Goal: Transaction & Acquisition: Complete application form

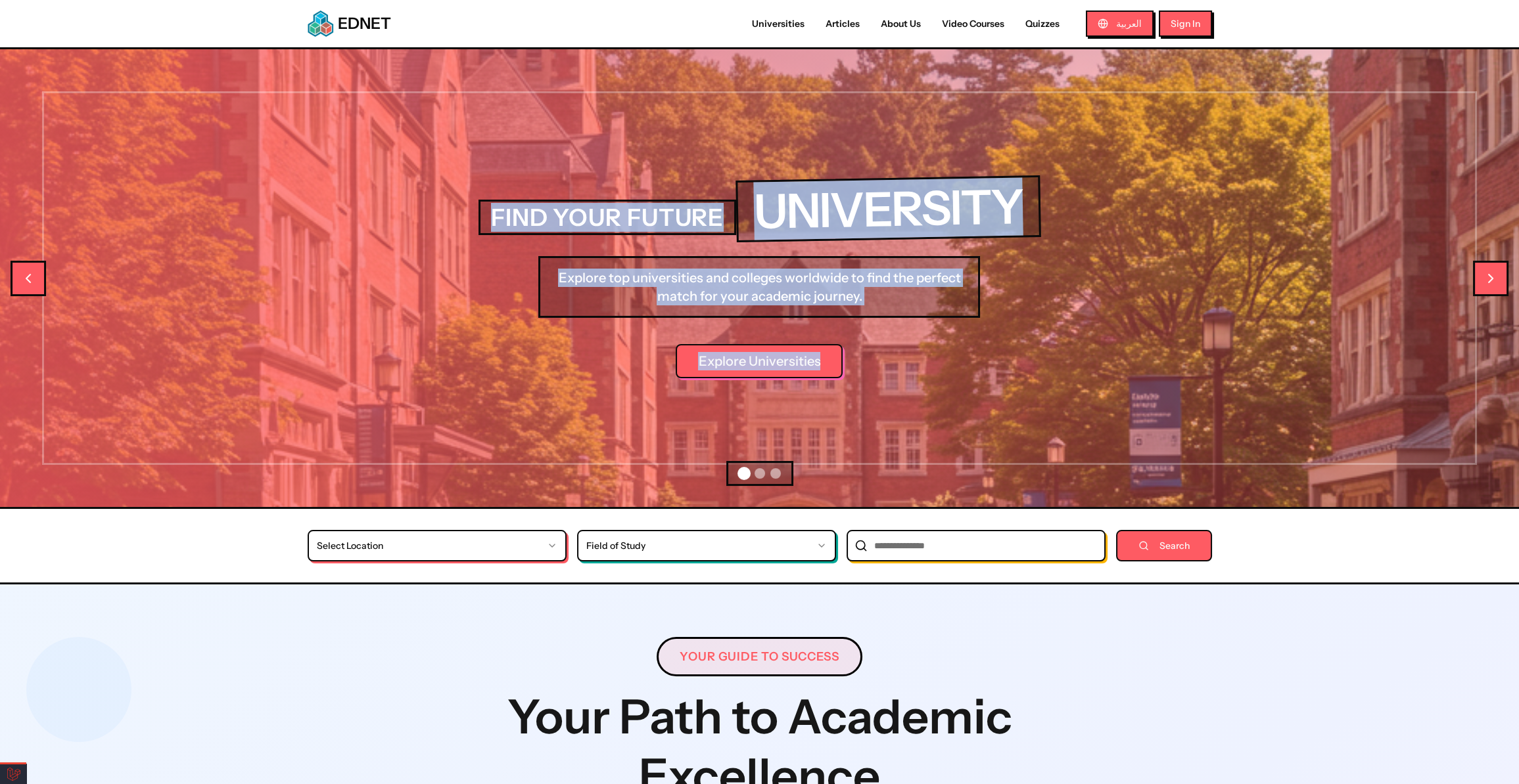
drag, startPoint x: 1103, startPoint y: 374, endPoint x: 683, endPoint y: 382, distance: 420.1
click at [683, 382] on div "FIND YOUR FUTURE UNIVERSITY Explore top universities and colleges worldwide to …" at bounding box center [760, 279] width 1519 height 458
click at [760, 473] on button "Go to slide 2" at bounding box center [760, 474] width 11 height 11
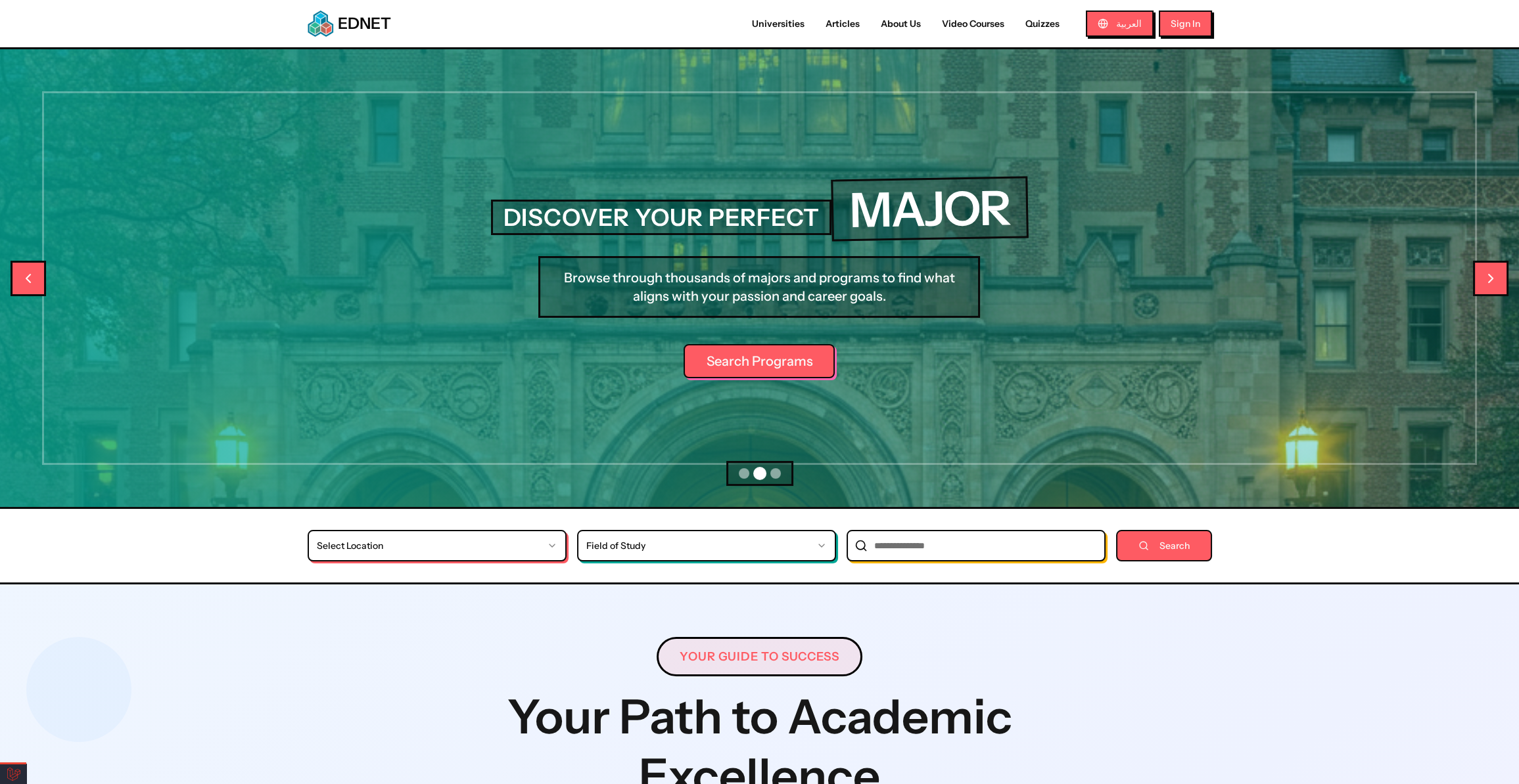
click at [777, 474] on button "Go to slide 3" at bounding box center [775, 474] width 11 height 11
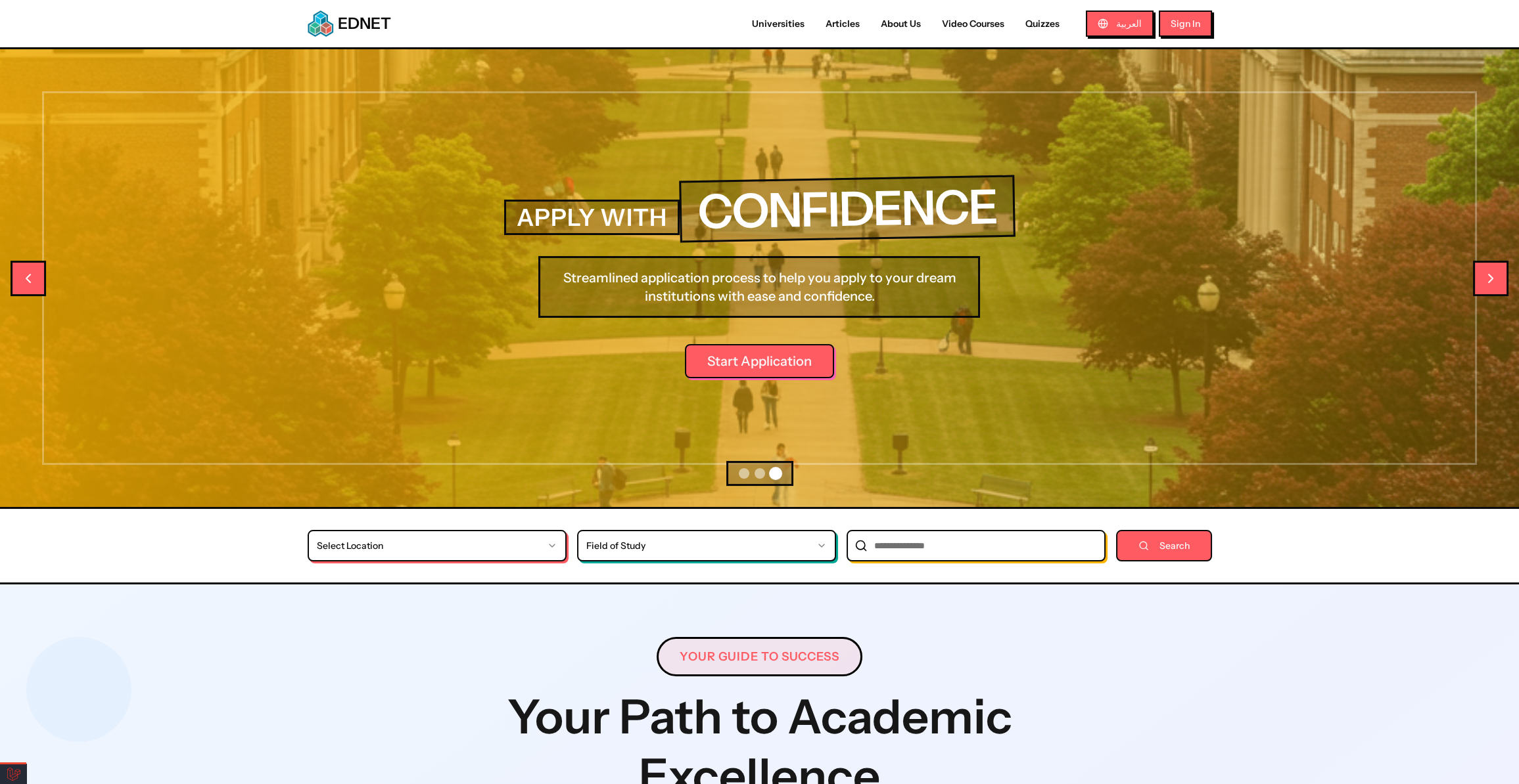
click at [806, 273] on p "Streamlined application process to help you apply to your dream institutions wi…" at bounding box center [760, 287] width 442 height 62
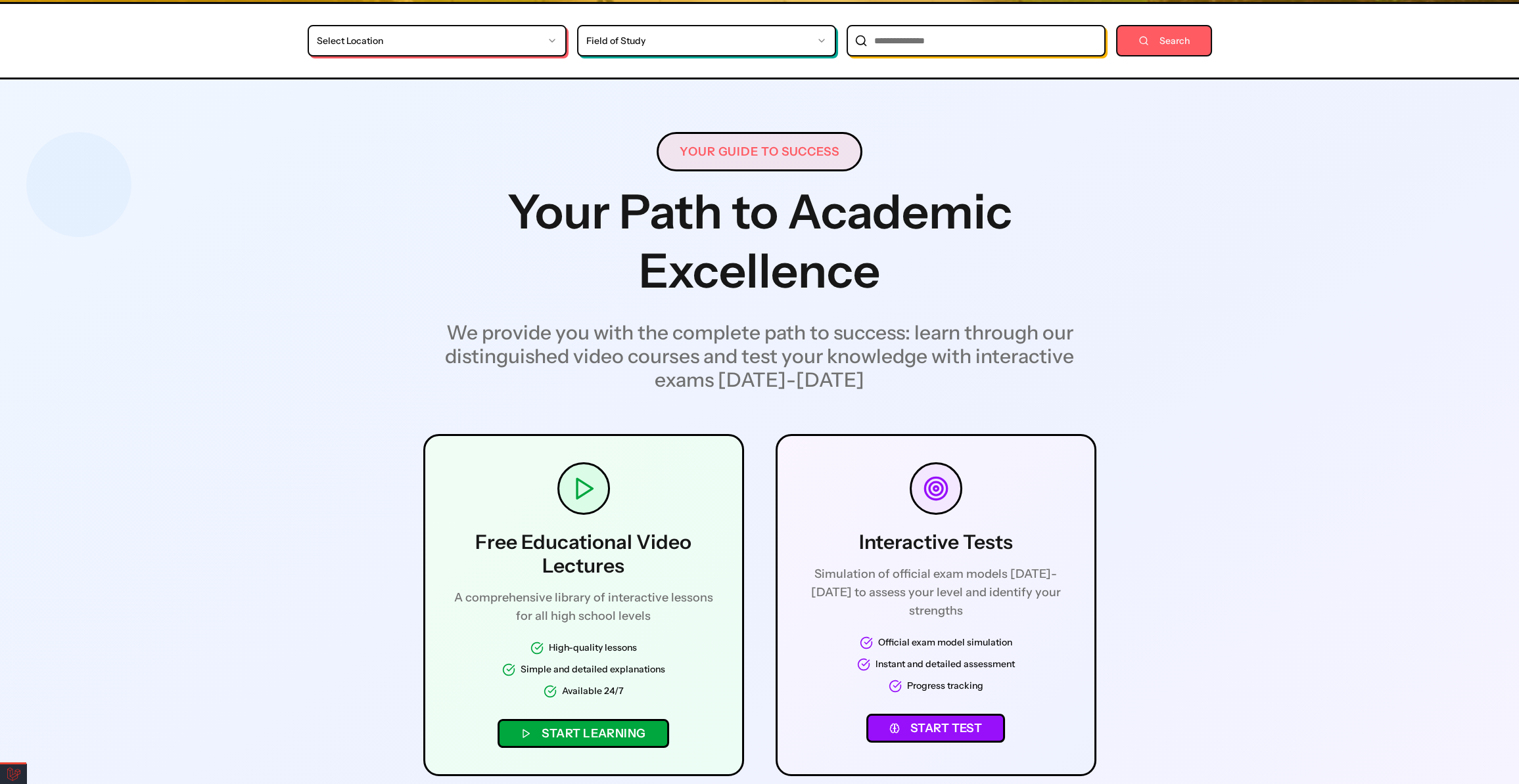
scroll to position [716, 0]
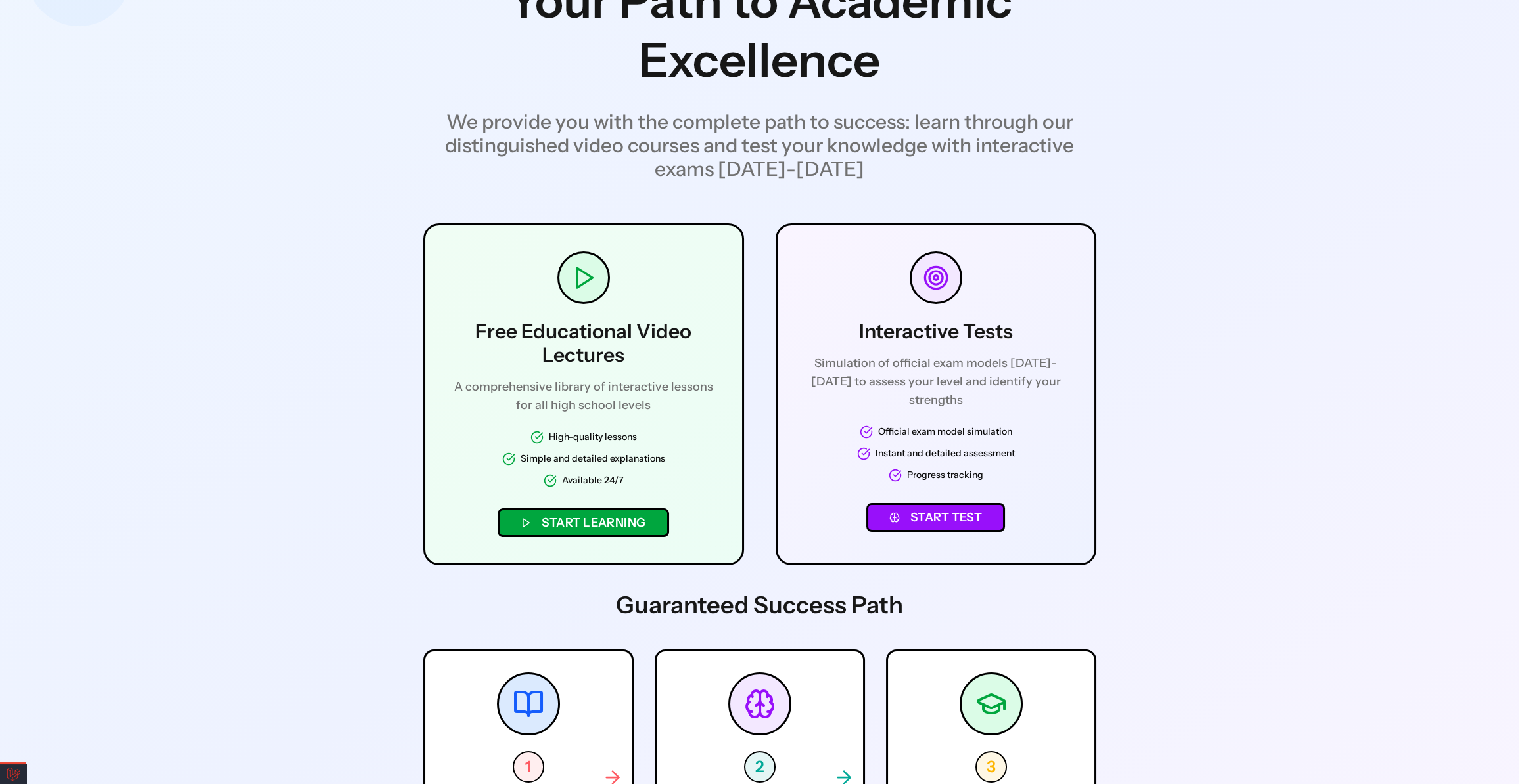
click at [976, 503] on button "Start Test" at bounding box center [936, 517] width 139 height 29
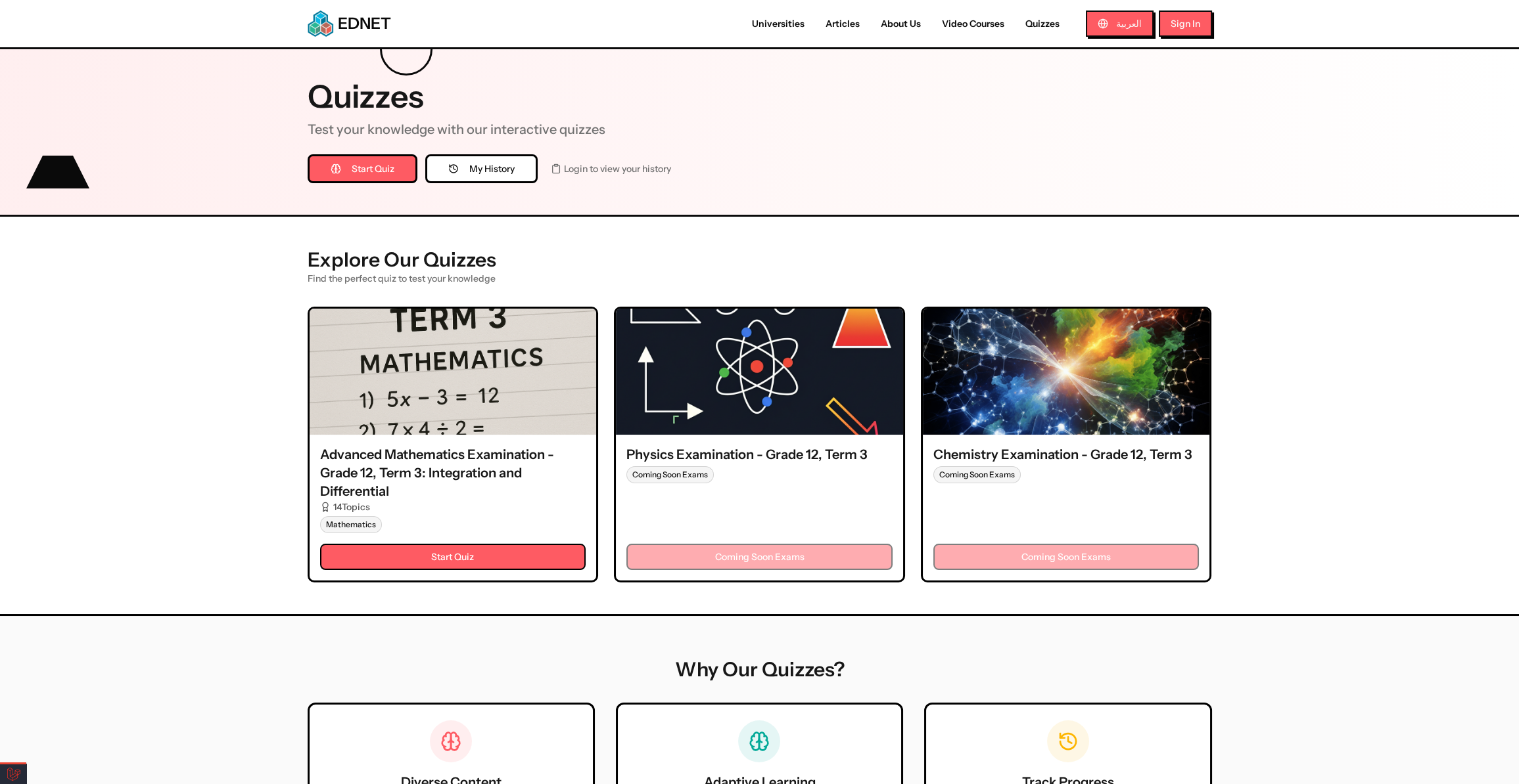
click at [457, 544] on button "Start Quiz" at bounding box center [452, 557] width 266 height 26
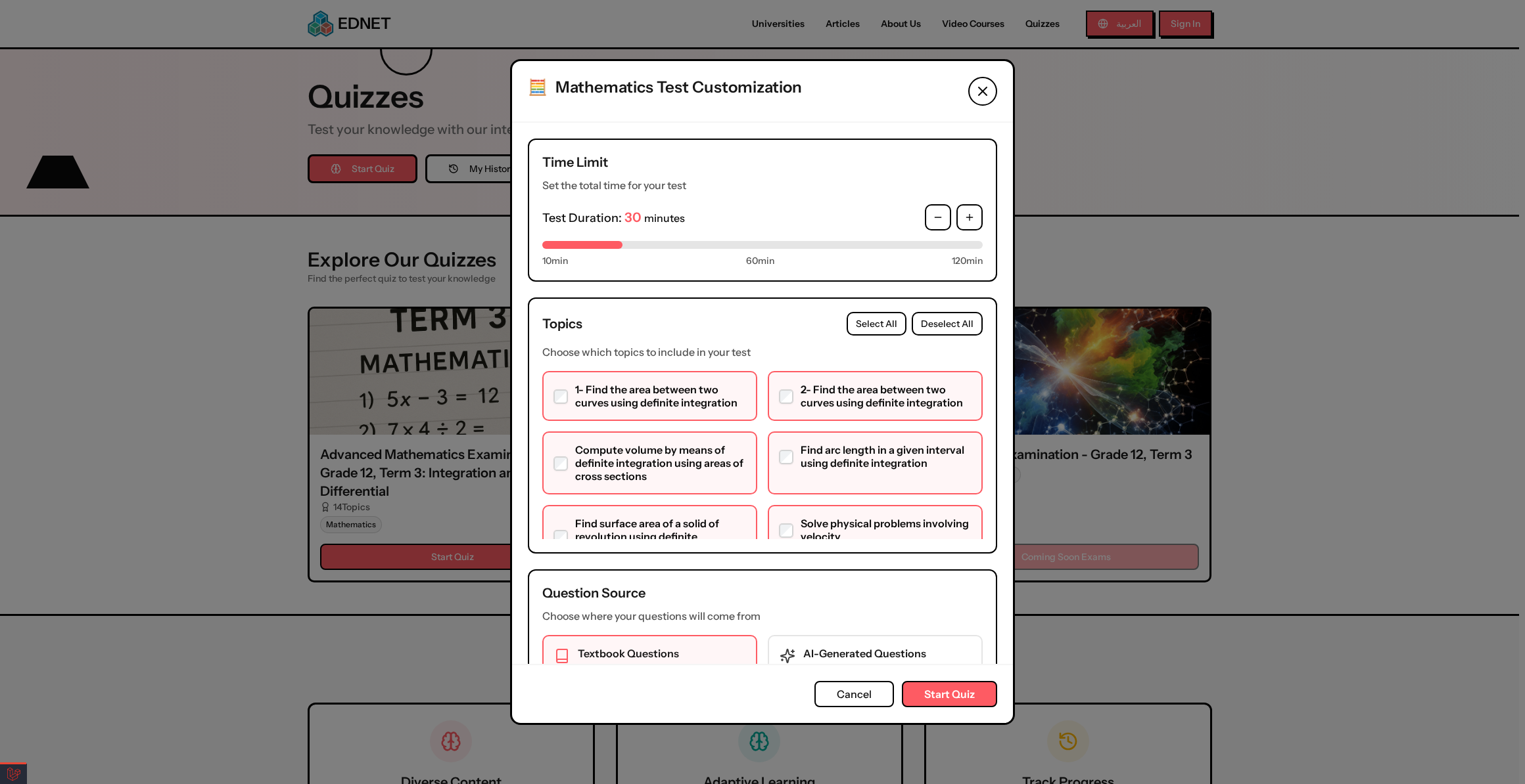
click at [876, 694] on button "Cancel" at bounding box center [854, 694] width 80 height 26
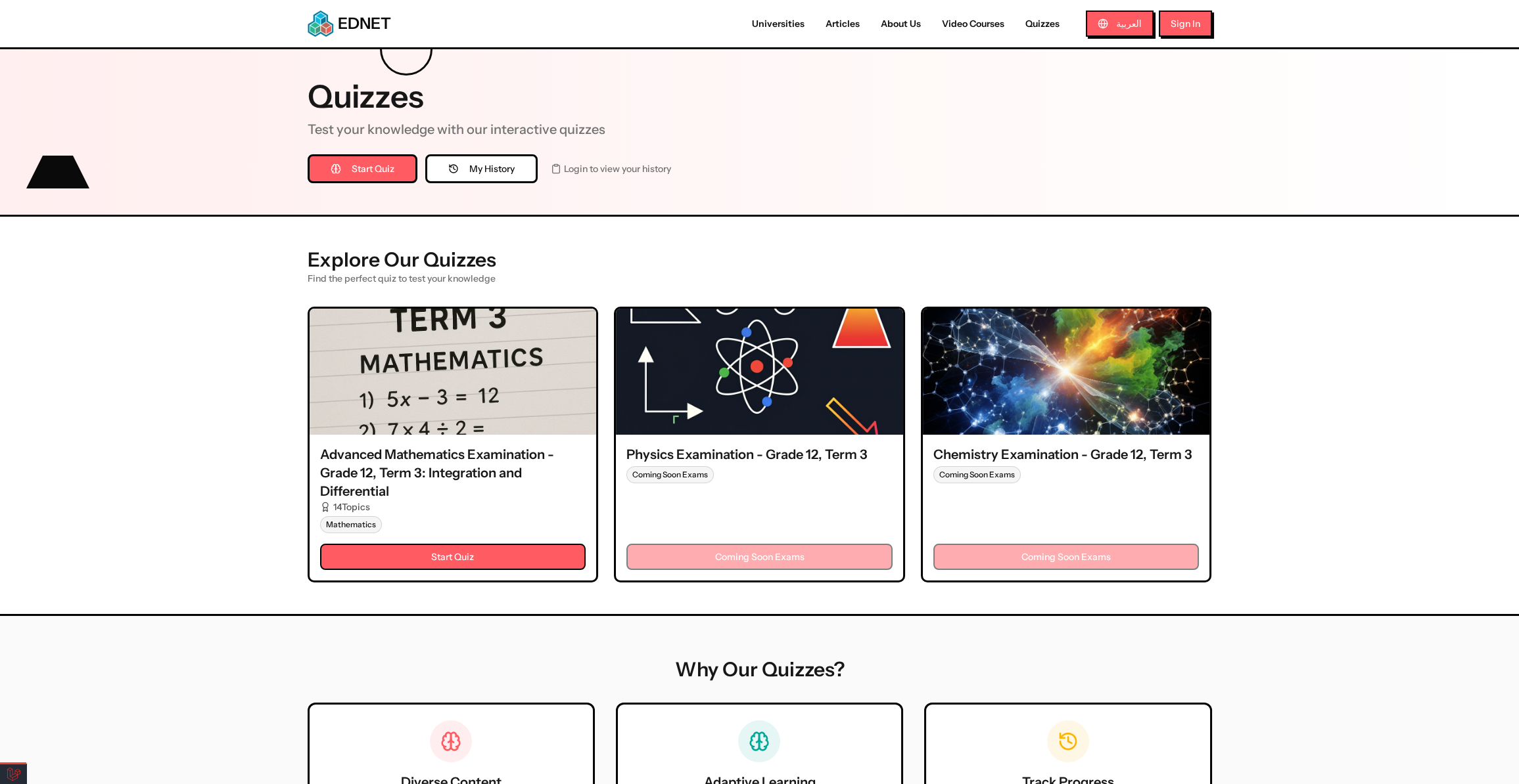
click at [783, 26] on link "Universities" at bounding box center [778, 24] width 74 height 14
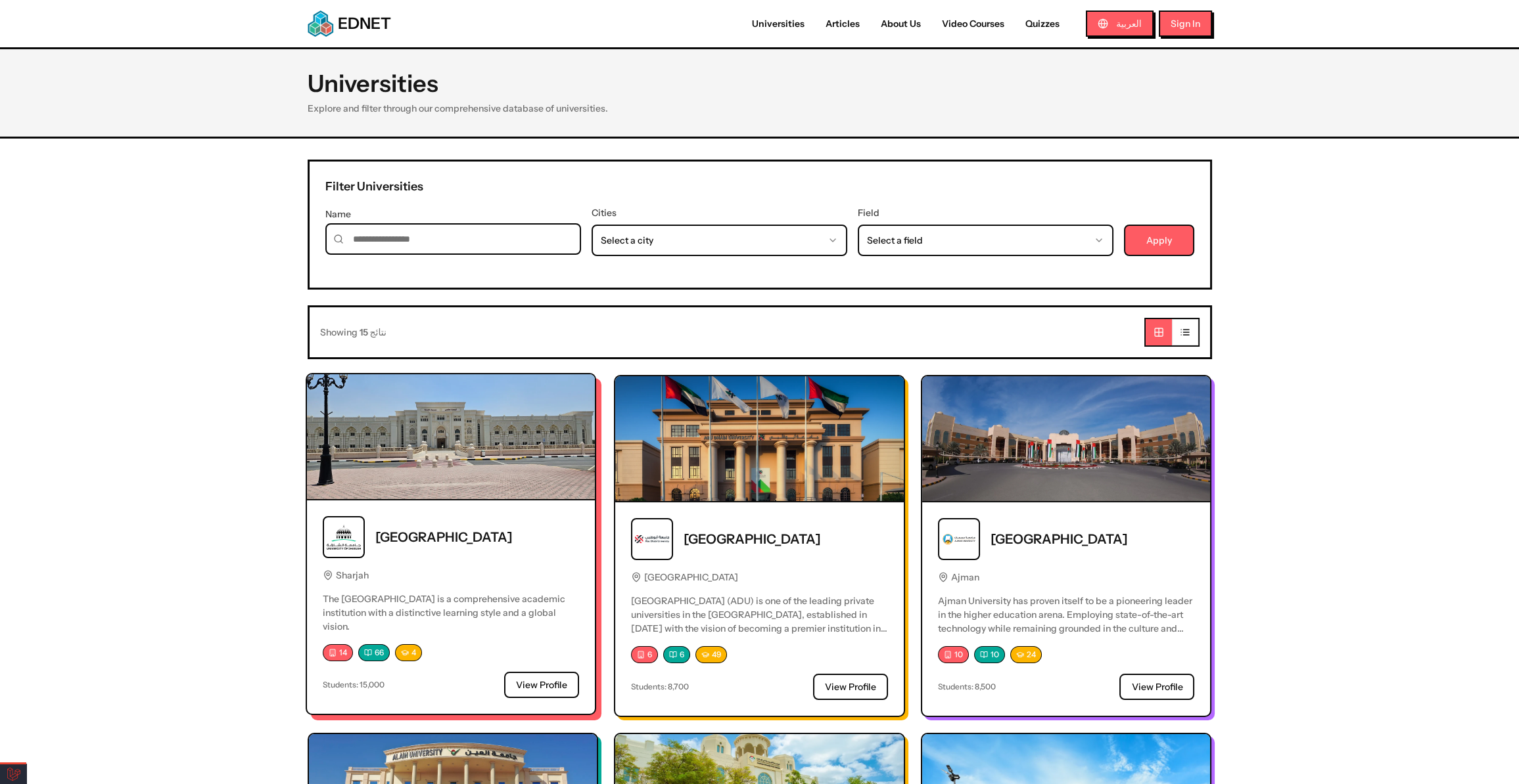
click at [561, 656] on div "University of Sharjah Sharjah The University of Sharjah is a comprehensive acad…" at bounding box center [451, 607] width 289 height 214
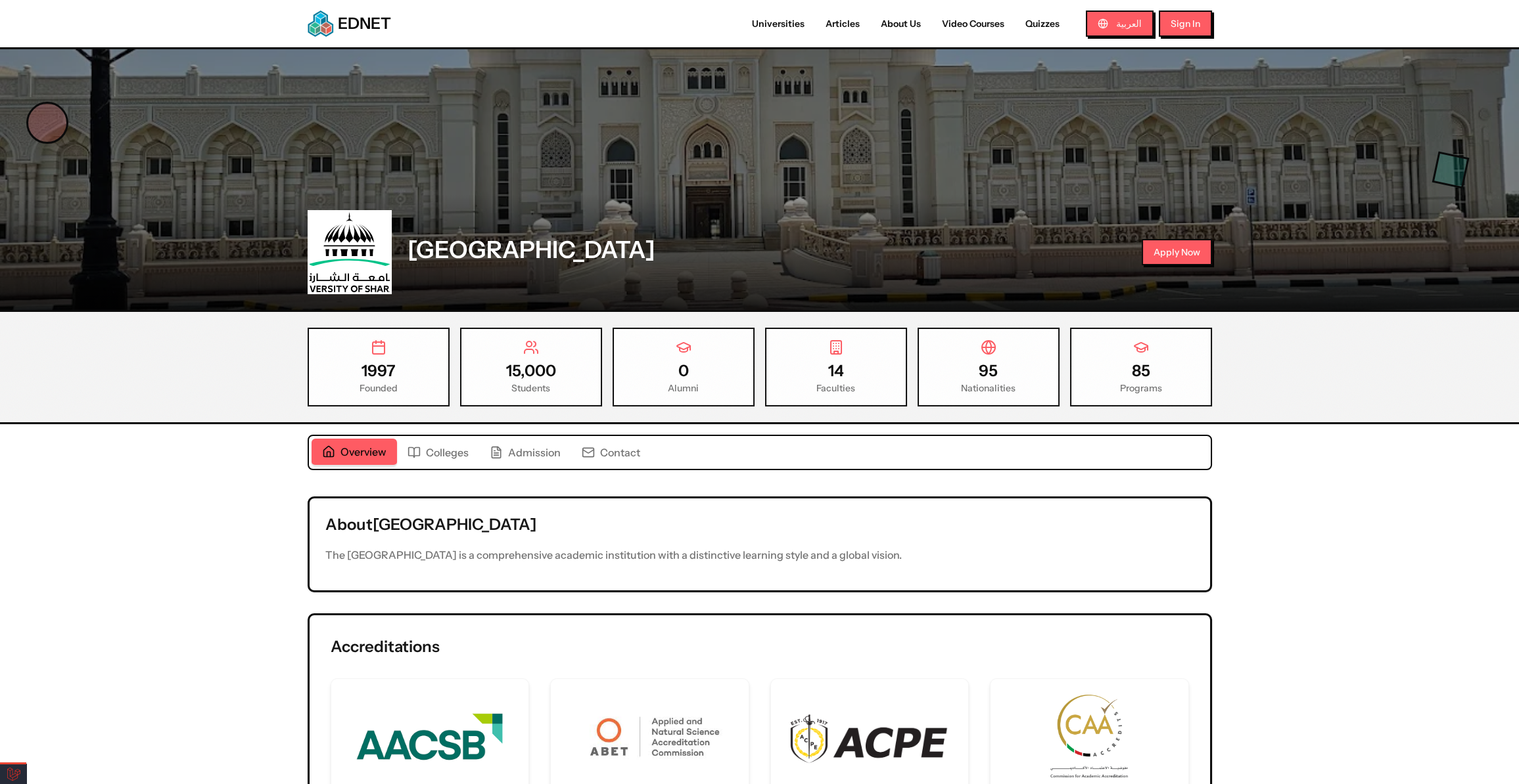
drag, startPoint x: 676, startPoint y: 376, endPoint x: 721, endPoint y: 374, distance: 45.0
click at [703, 378] on div "0" at bounding box center [683, 370] width 118 height 21
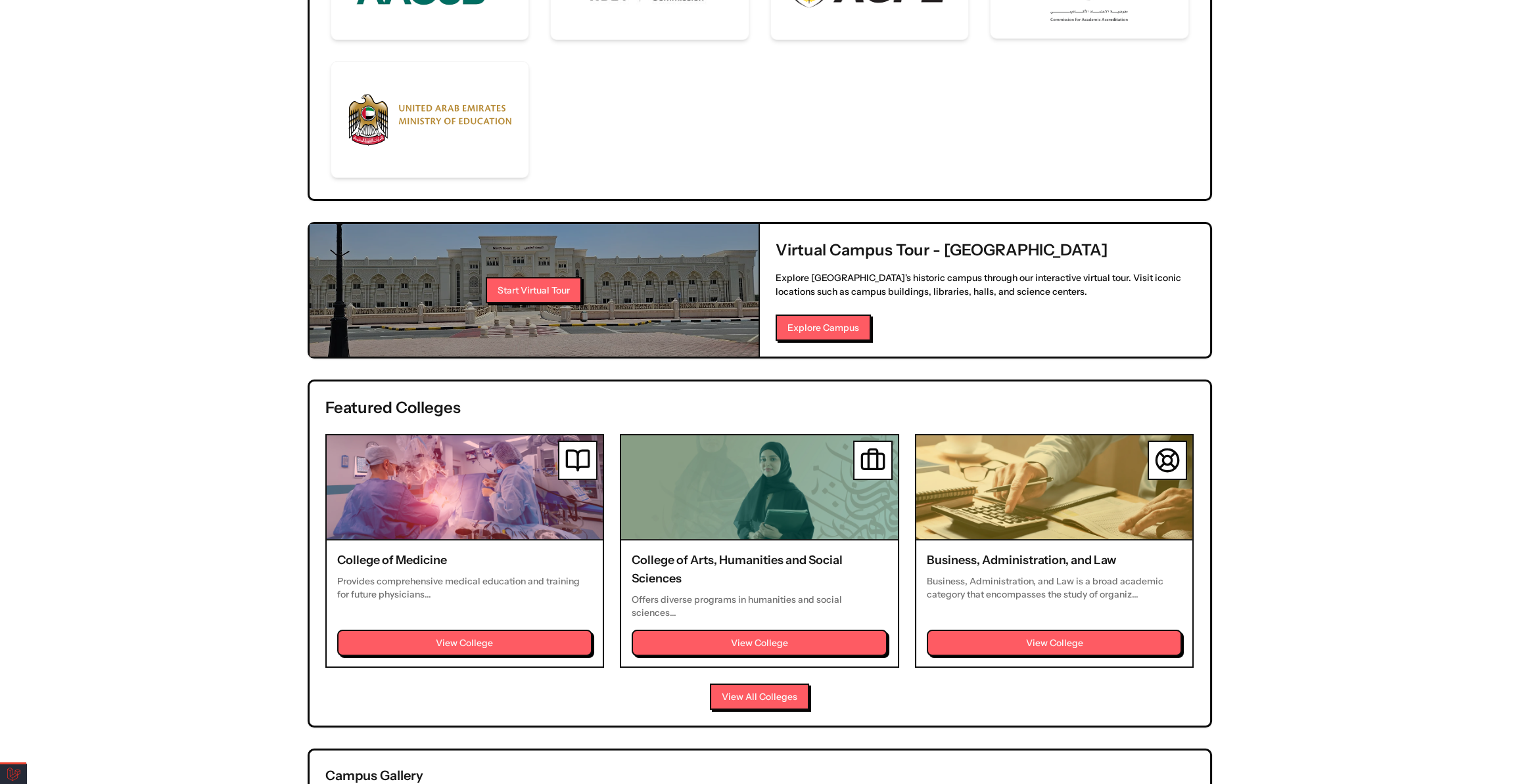
scroll to position [776, 0]
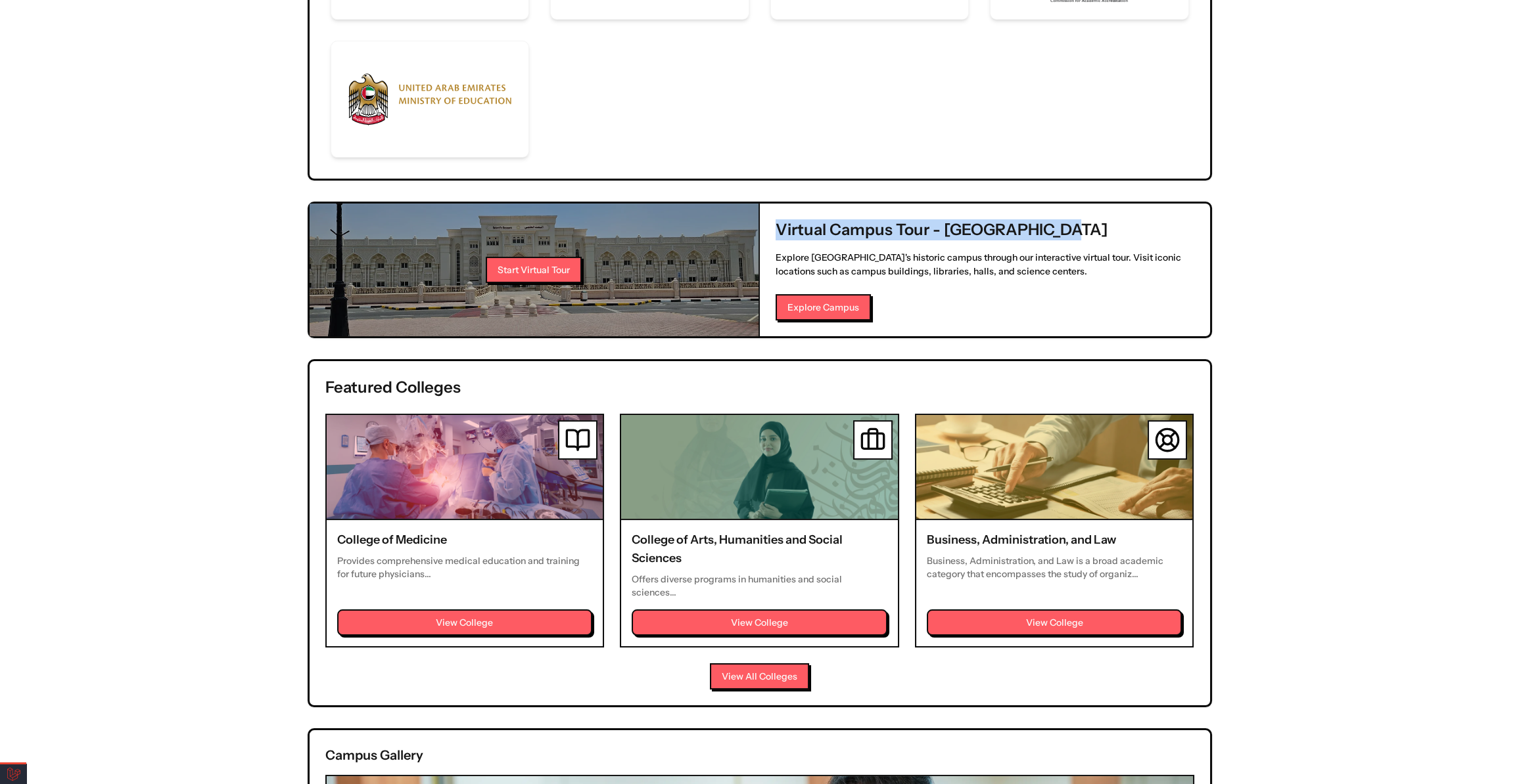
drag, startPoint x: 780, startPoint y: 227, endPoint x: 1046, endPoint y: 229, distance: 266.0
click at [1044, 225] on h2 "Virtual Campus Tour - [GEOGRAPHIC_DATA]" at bounding box center [984, 229] width 419 height 21
click at [1048, 266] on p "Explore [GEOGRAPHIC_DATA]'s historic campus through our interactive virtual tou…" at bounding box center [984, 265] width 419 height 28
click at [802, 300] on button "Explore Campus" at bounding box center [822, 306] width 96 height 26
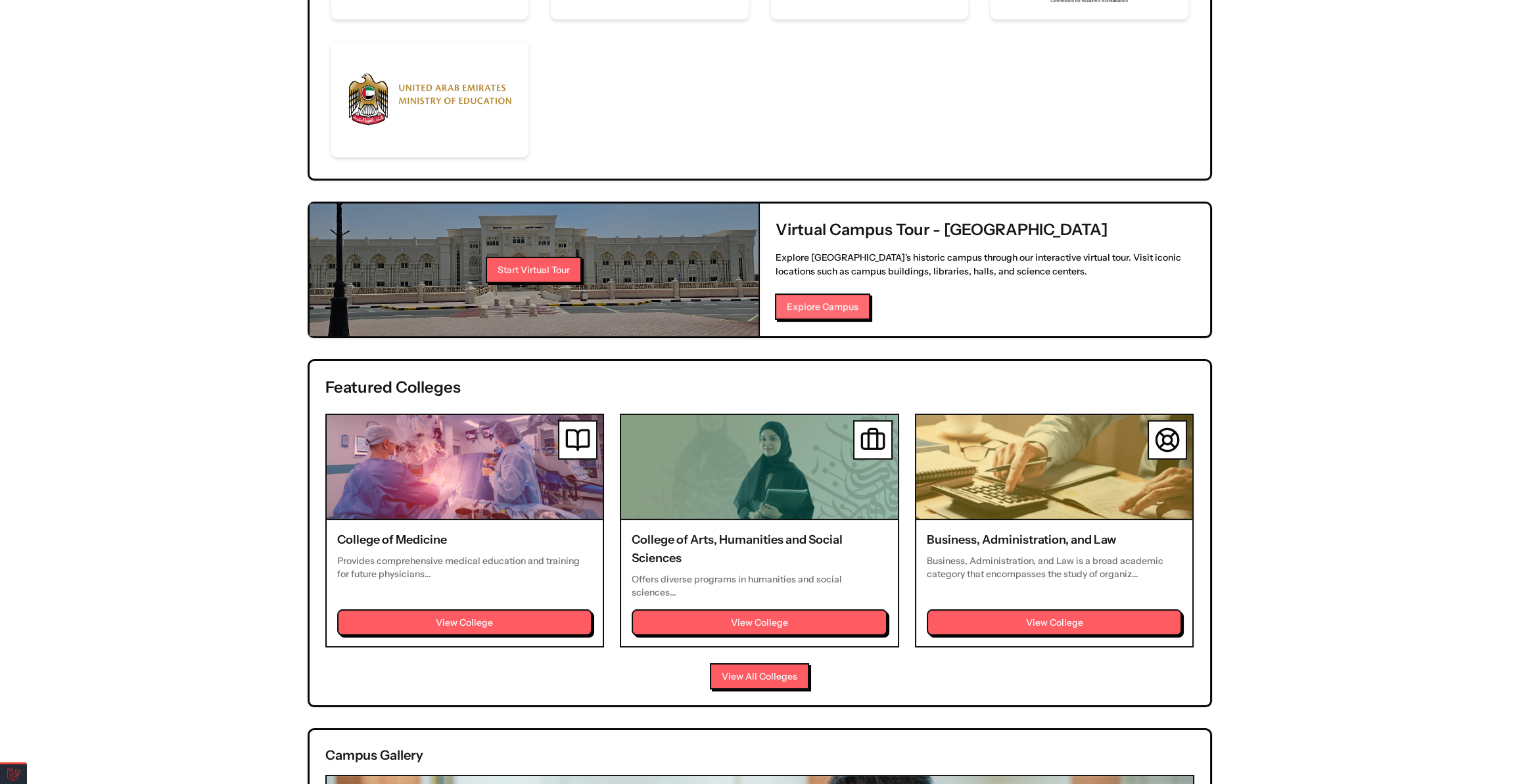
click at [802, 300] on button "Explore Campus" at bounding box center [822, 306] width 96 height 26
click at [511, 260] on button "Start Virtual Tour" at bounding box center [533, 269] width 96 height 26
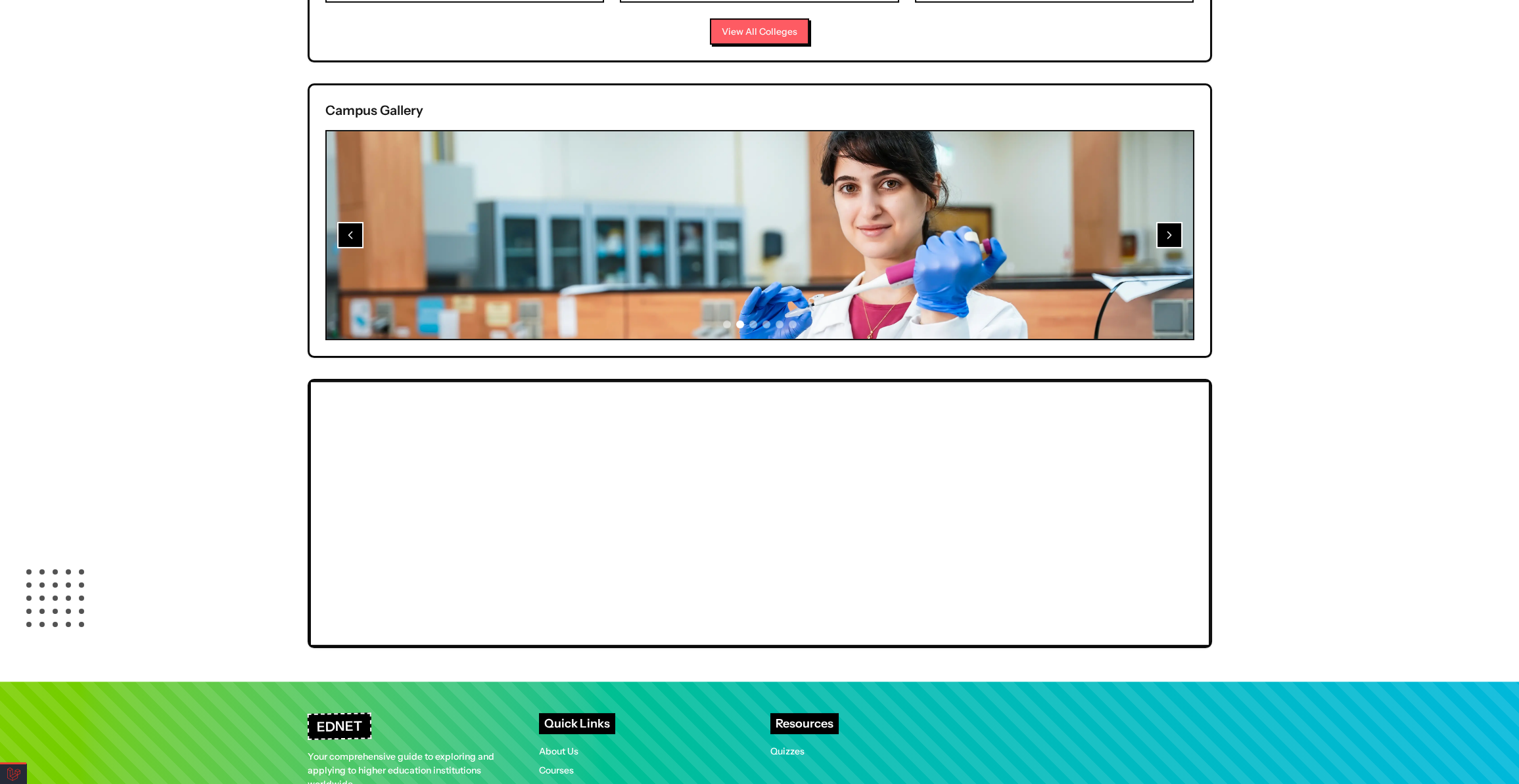
scroll to position [1509, 0]
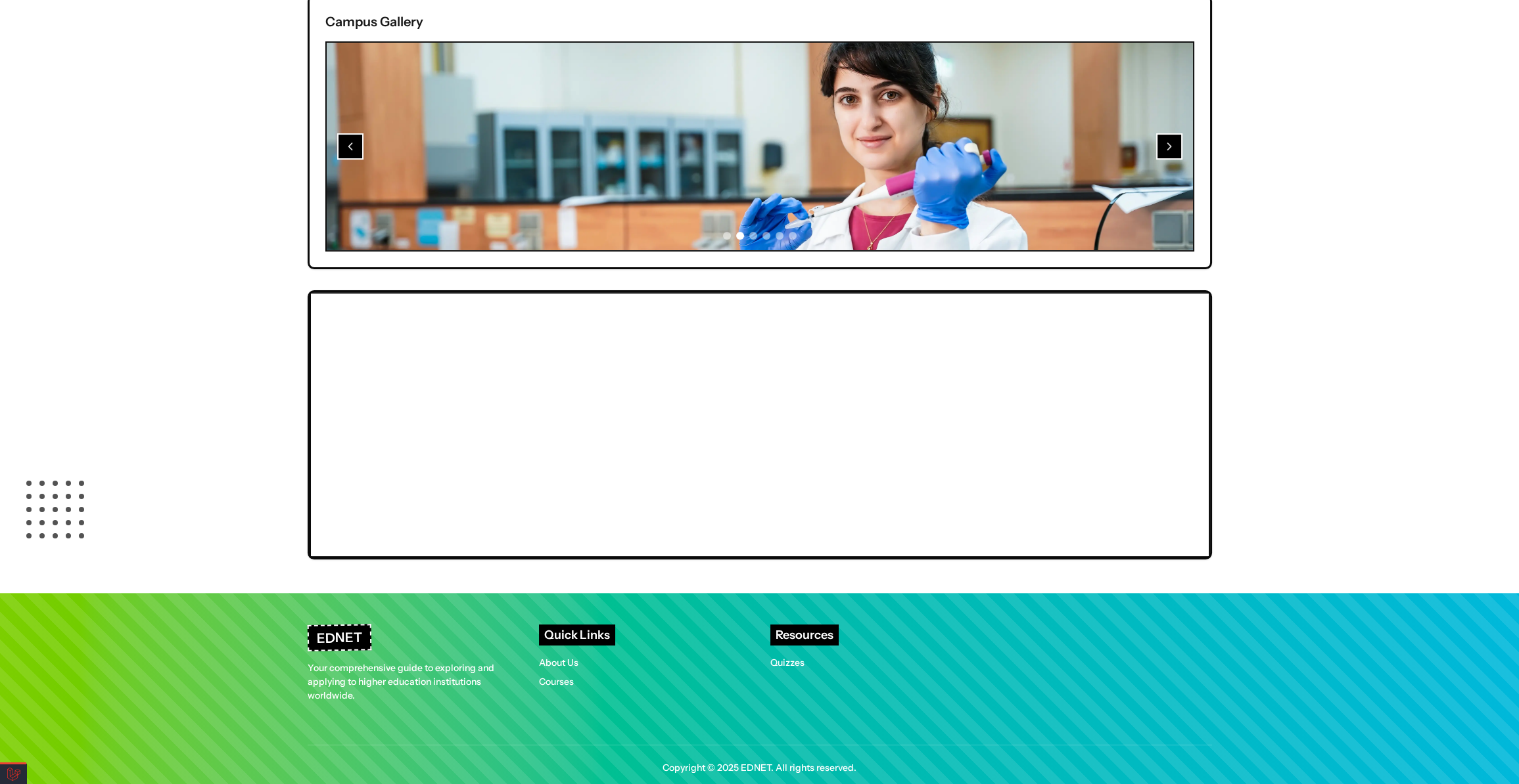
click at [1167, 140] on icon "Next image" at bounding box center [1169, 146] width 13 height 13
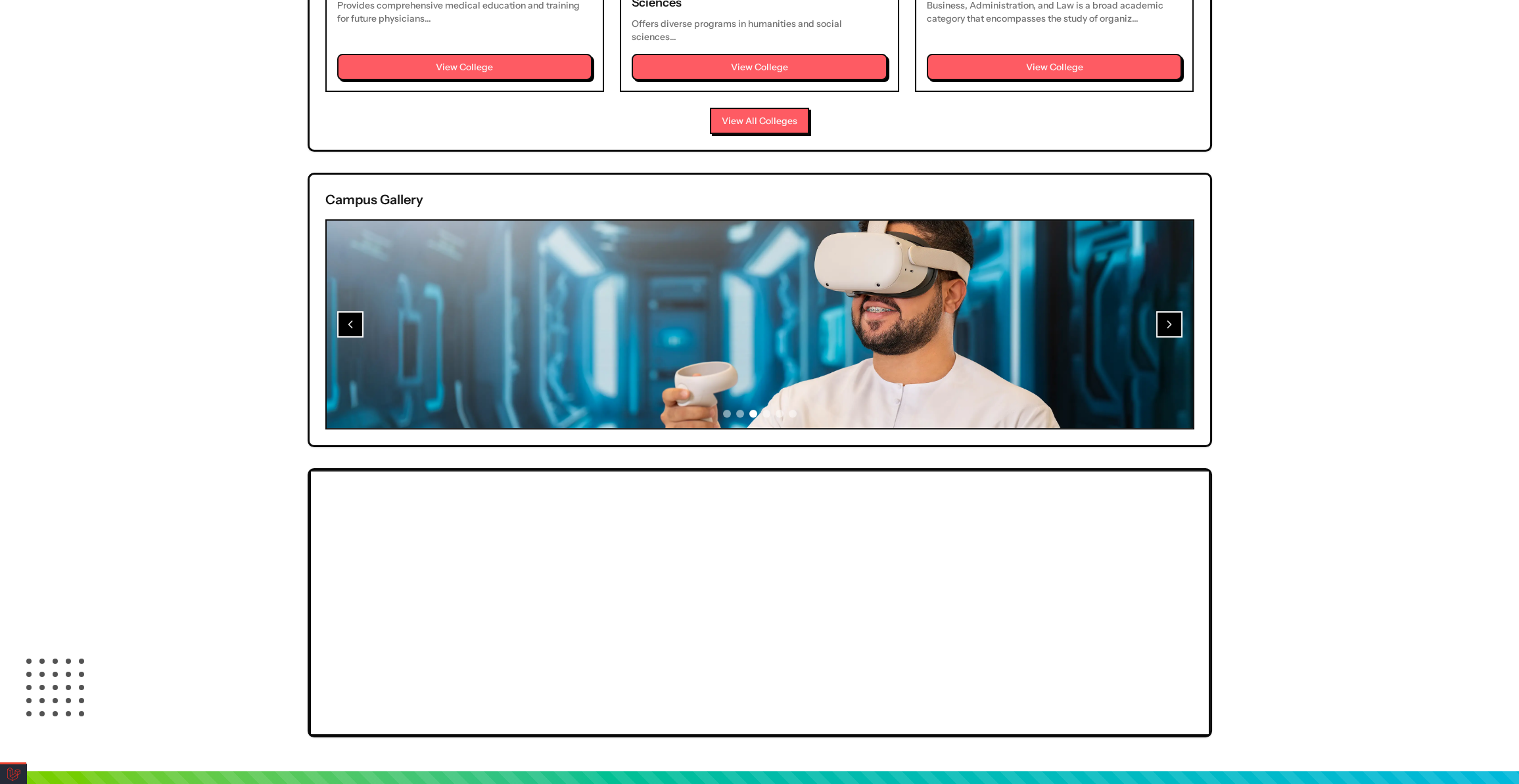
scroll to position [1211, 0]
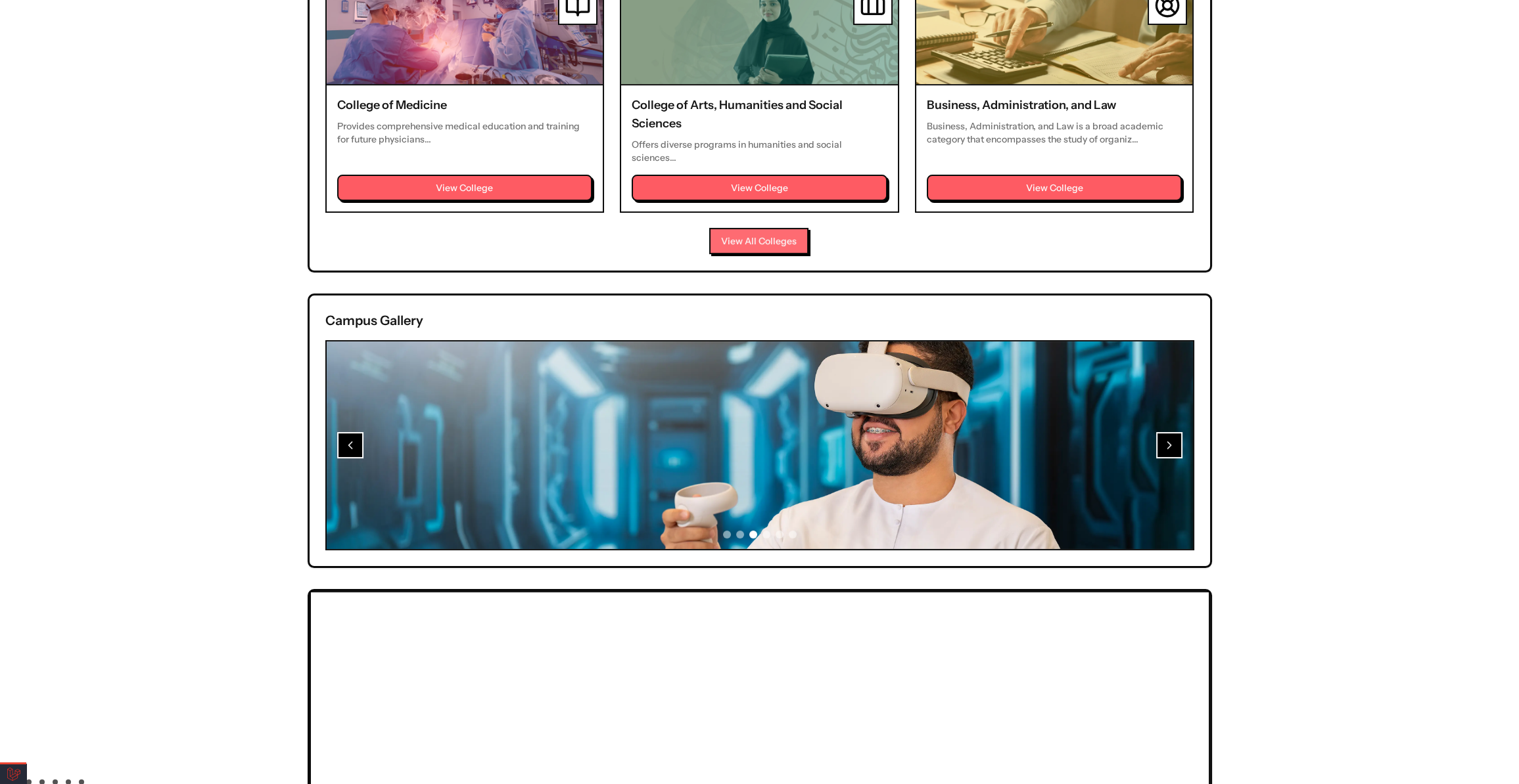
click at [789, 228] on button "View All Colleges" at bounding box center [759, 241] width 100 height 26
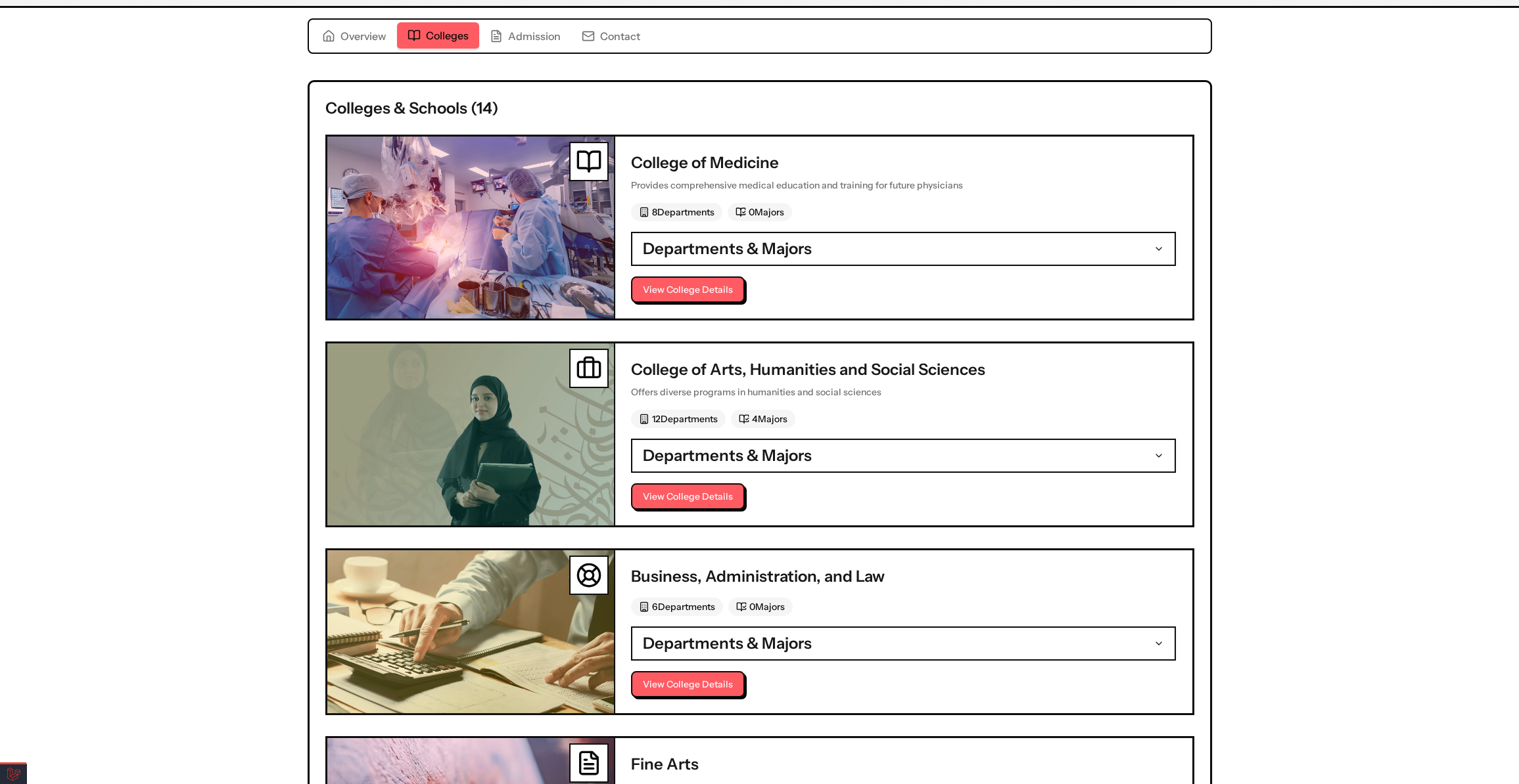
scroll to position [438, 0]
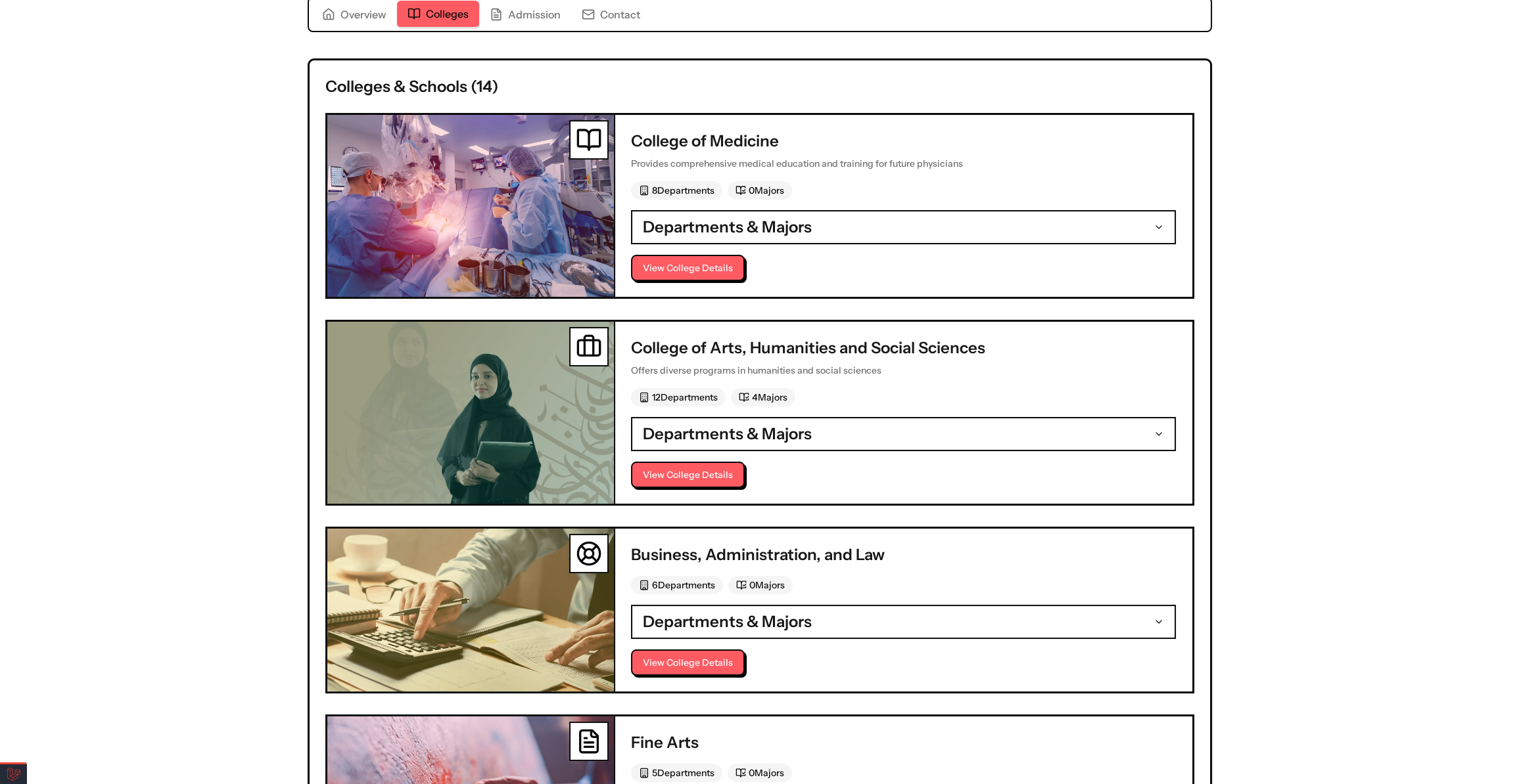
click at [686, 217] on span "Departments & Majors" at bounding box center [728, 227] width 169 height 21
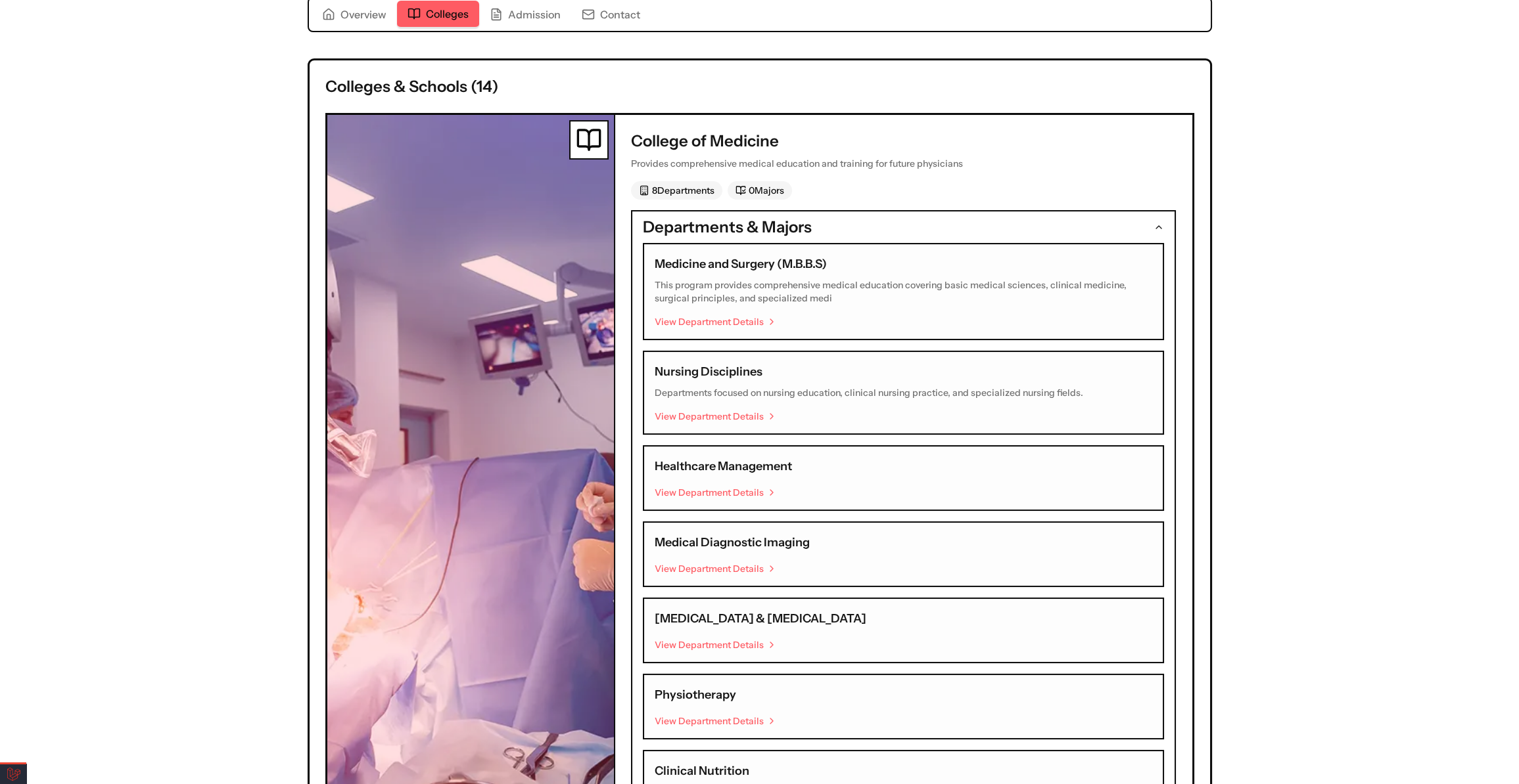
click at [713, 288] on p "This program provides comprehensive medical education covering basic medical sc…" at bounding box center [904, 292] width 498 height 26
click at [717, 319] on link "View Department Details" at bounding box center [904, 321] width 498 height 13
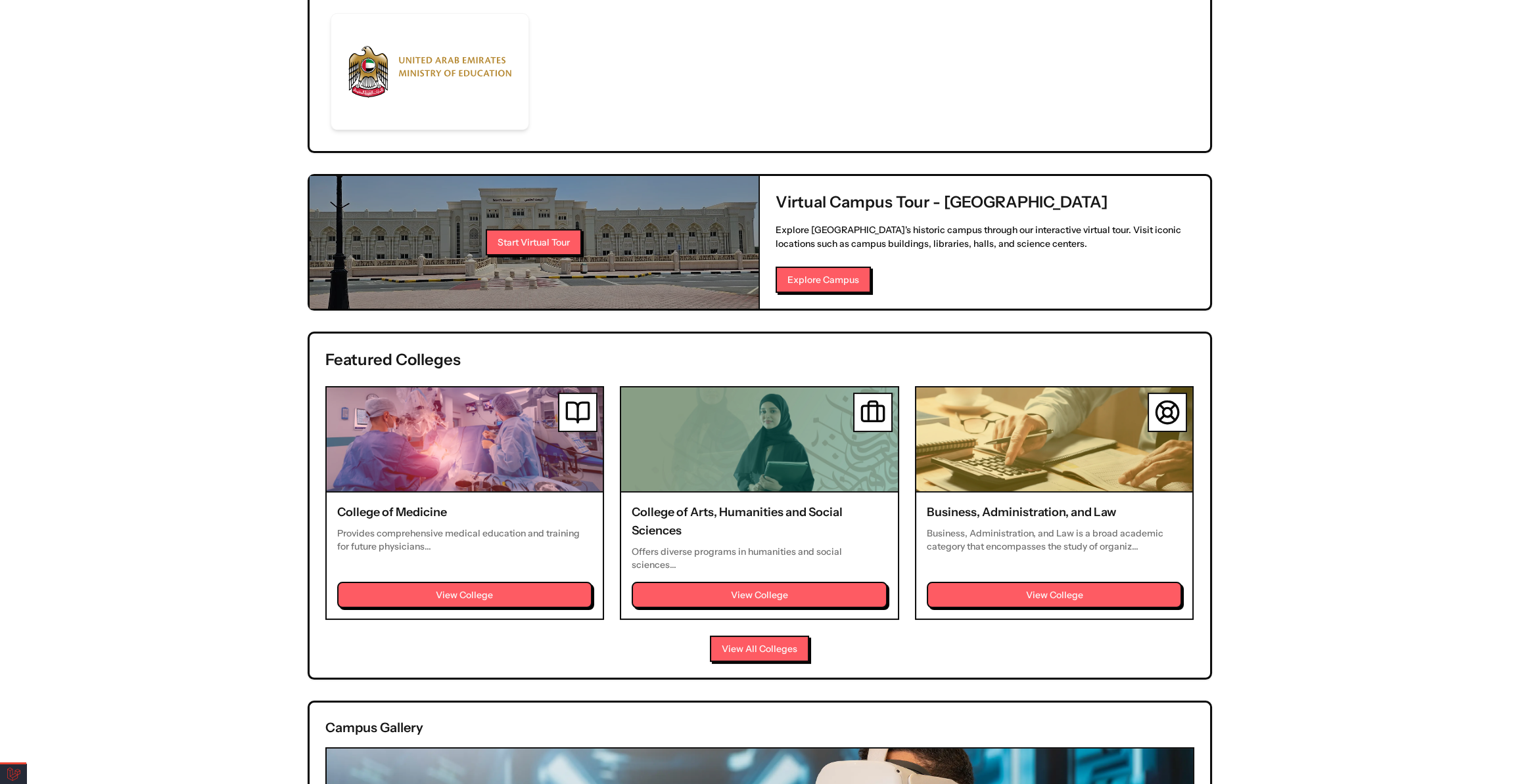
scroll to position [915, 0]
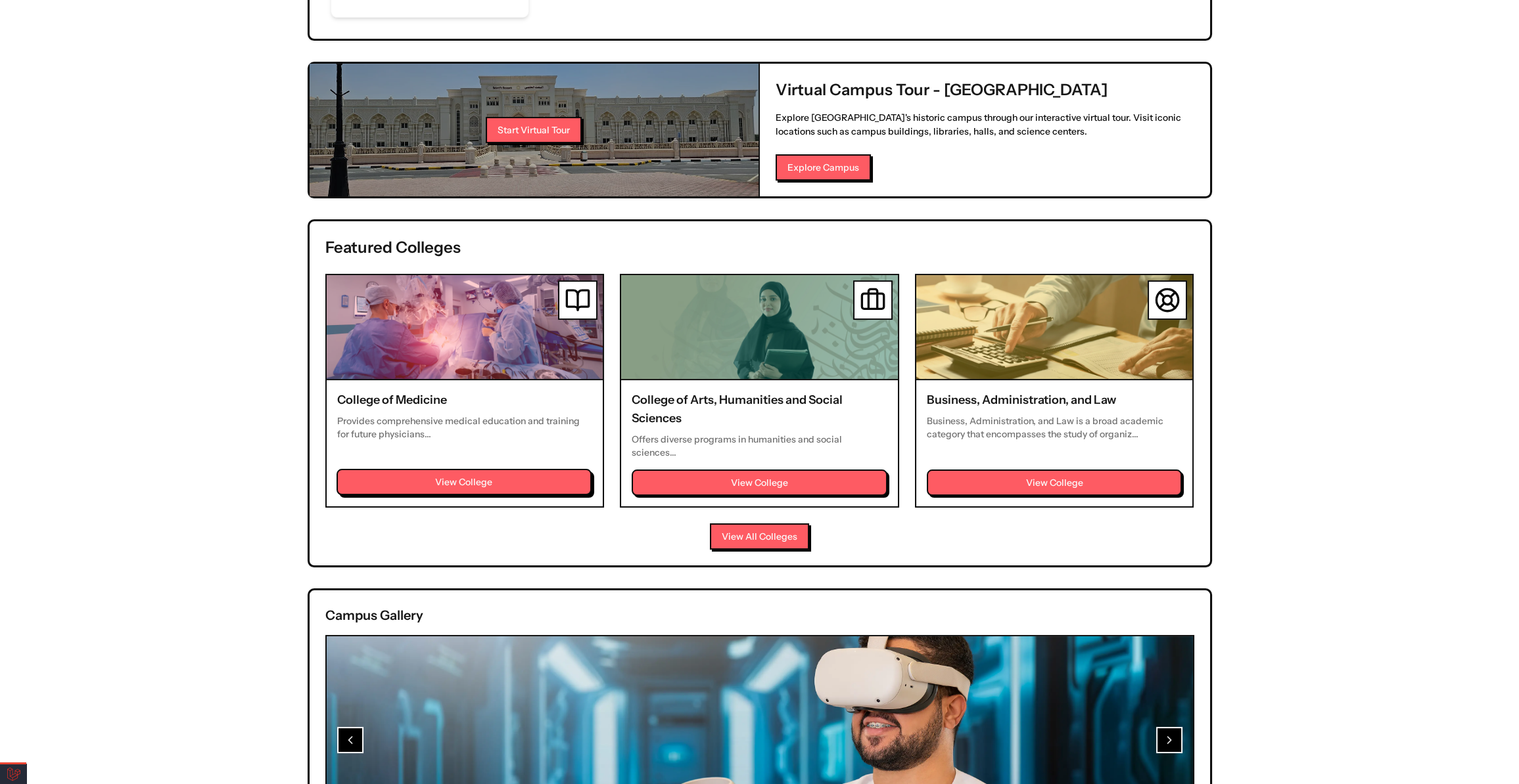
click at [469, 469] on button "View College" at bounding box center [464, 482] width 256 height 26
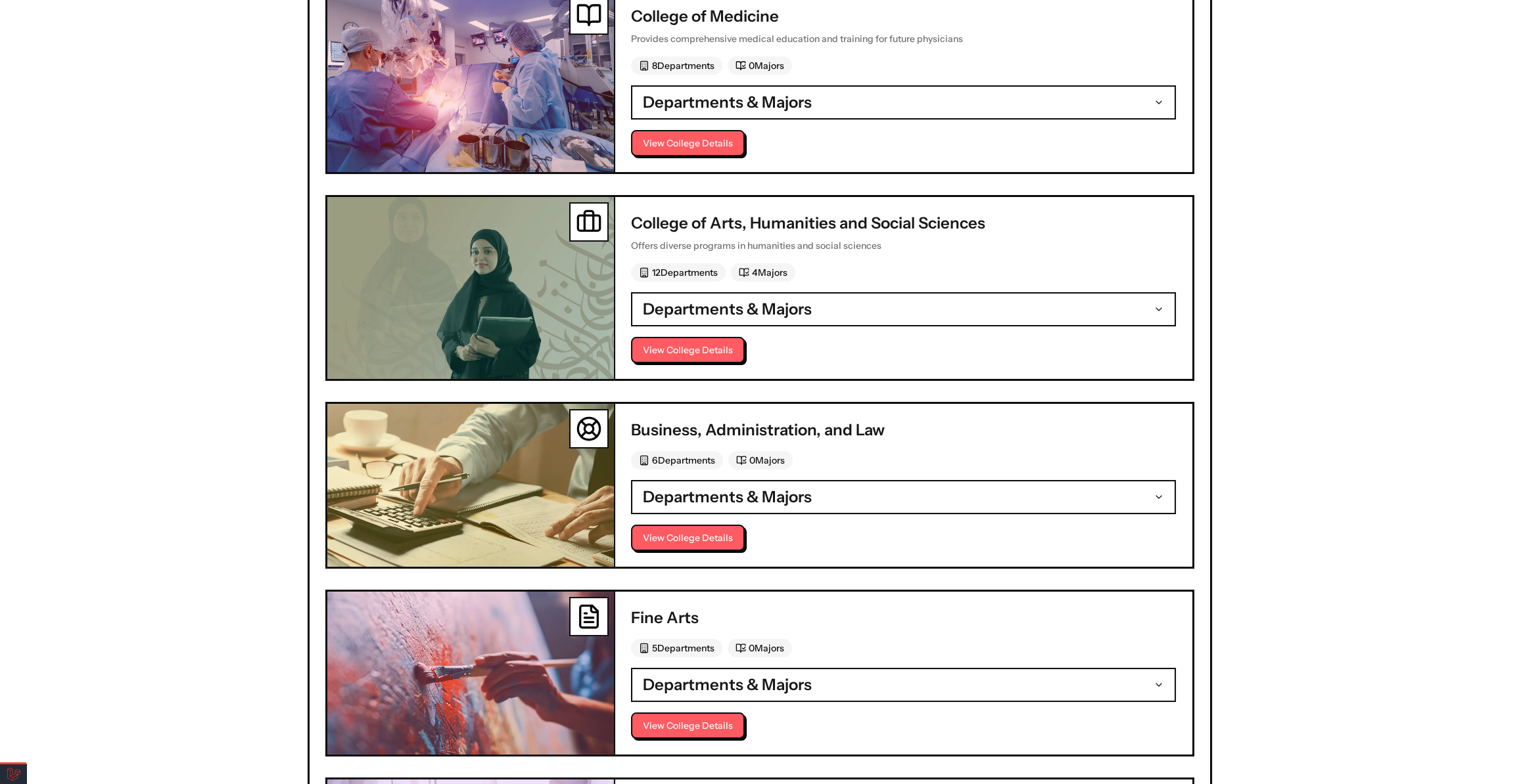
scroll to position [548, 0]
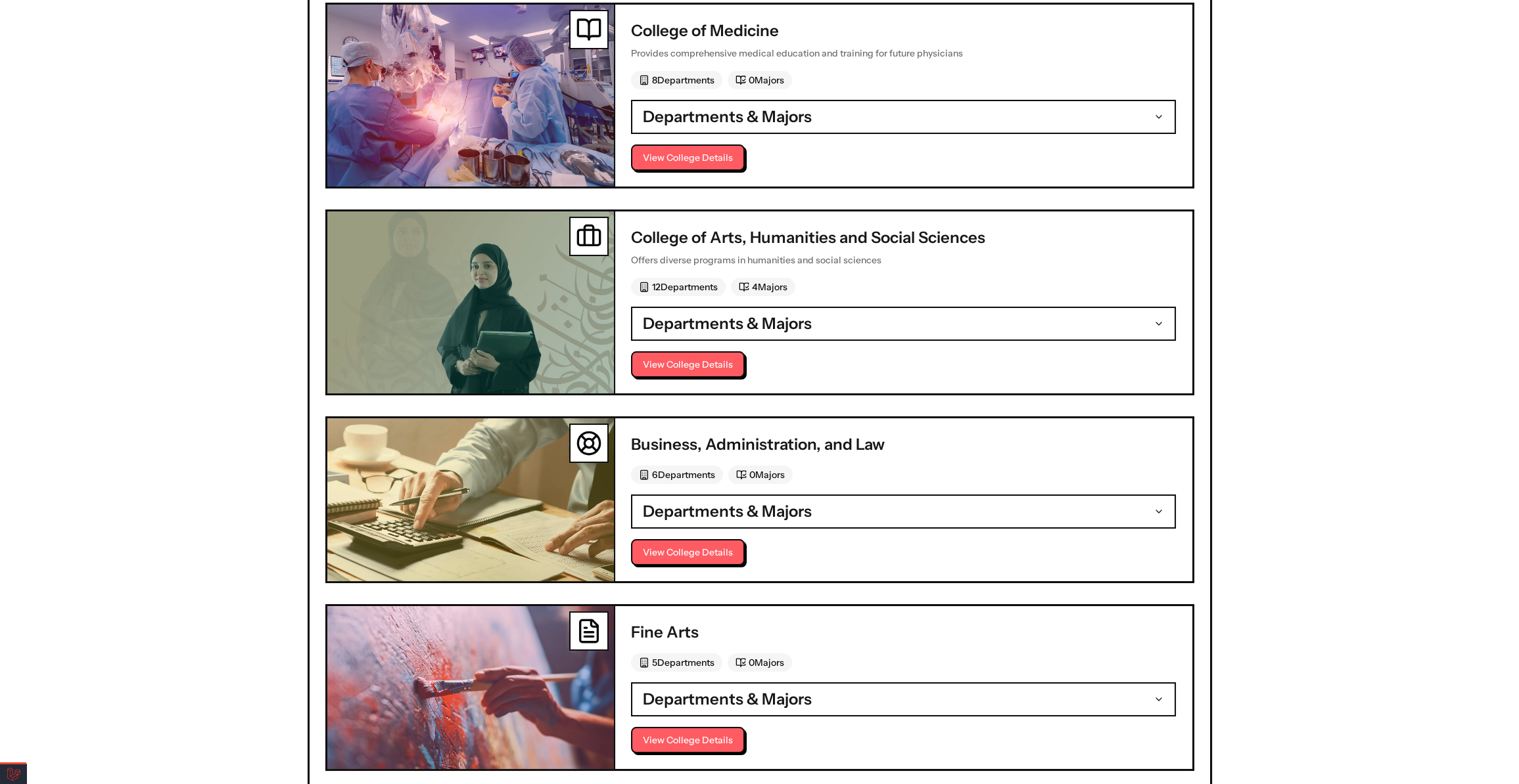
click at [717, 313] on span "Departments & Majors" at bounding box center [728, 323] width 169 height 21
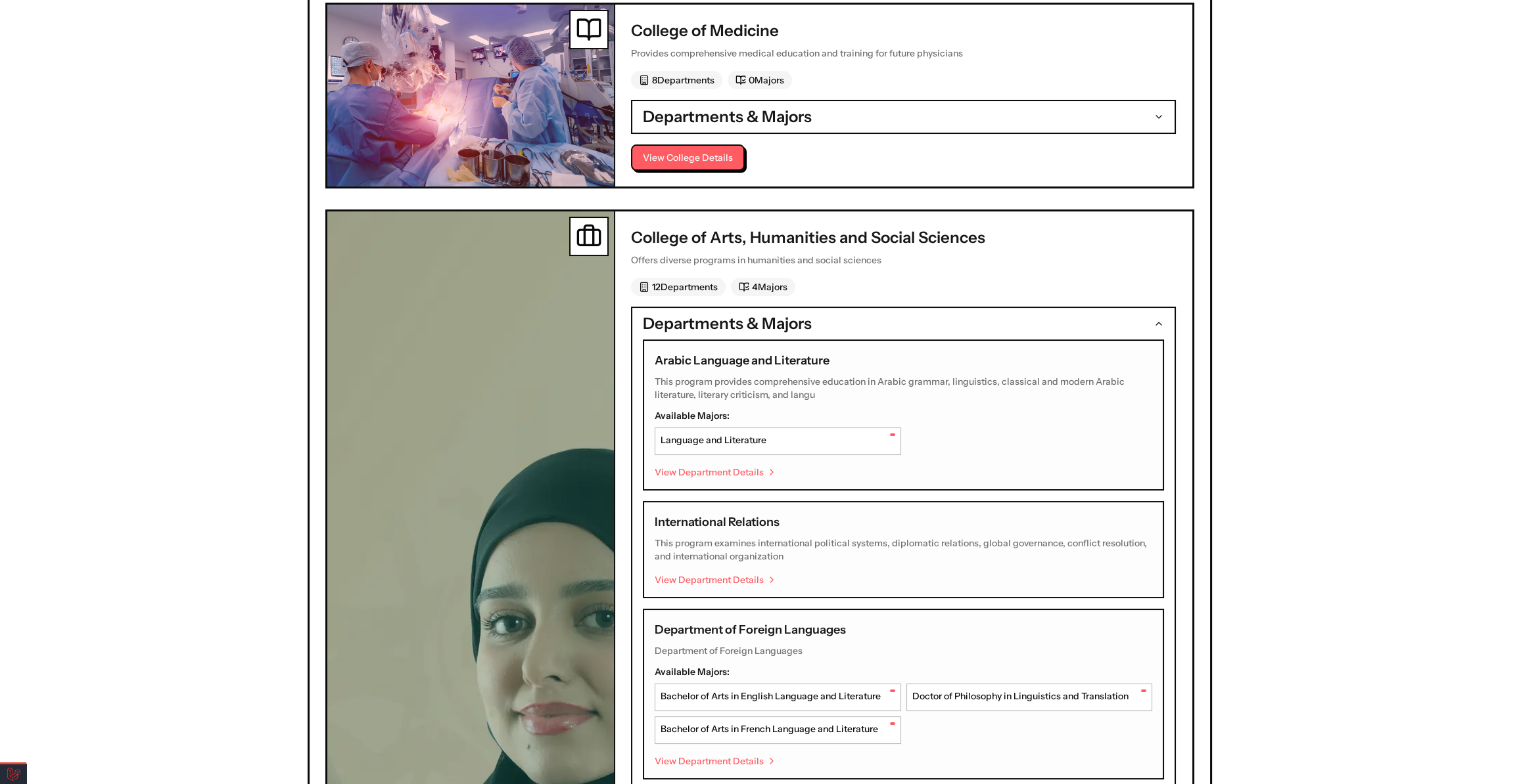
click at [718, 434] on span "Language and Literature" at bounding box center [713, 440] width 106 height 13
click at [894, 434] on span at bounding box center [892, 435] width 5 height 3
click at [892, 434] on span at bounding box center [892, 435] width 5 height 3
click at [728, 466] on link "View Department Details" at bounding box center [904, 472] width 498 height 13
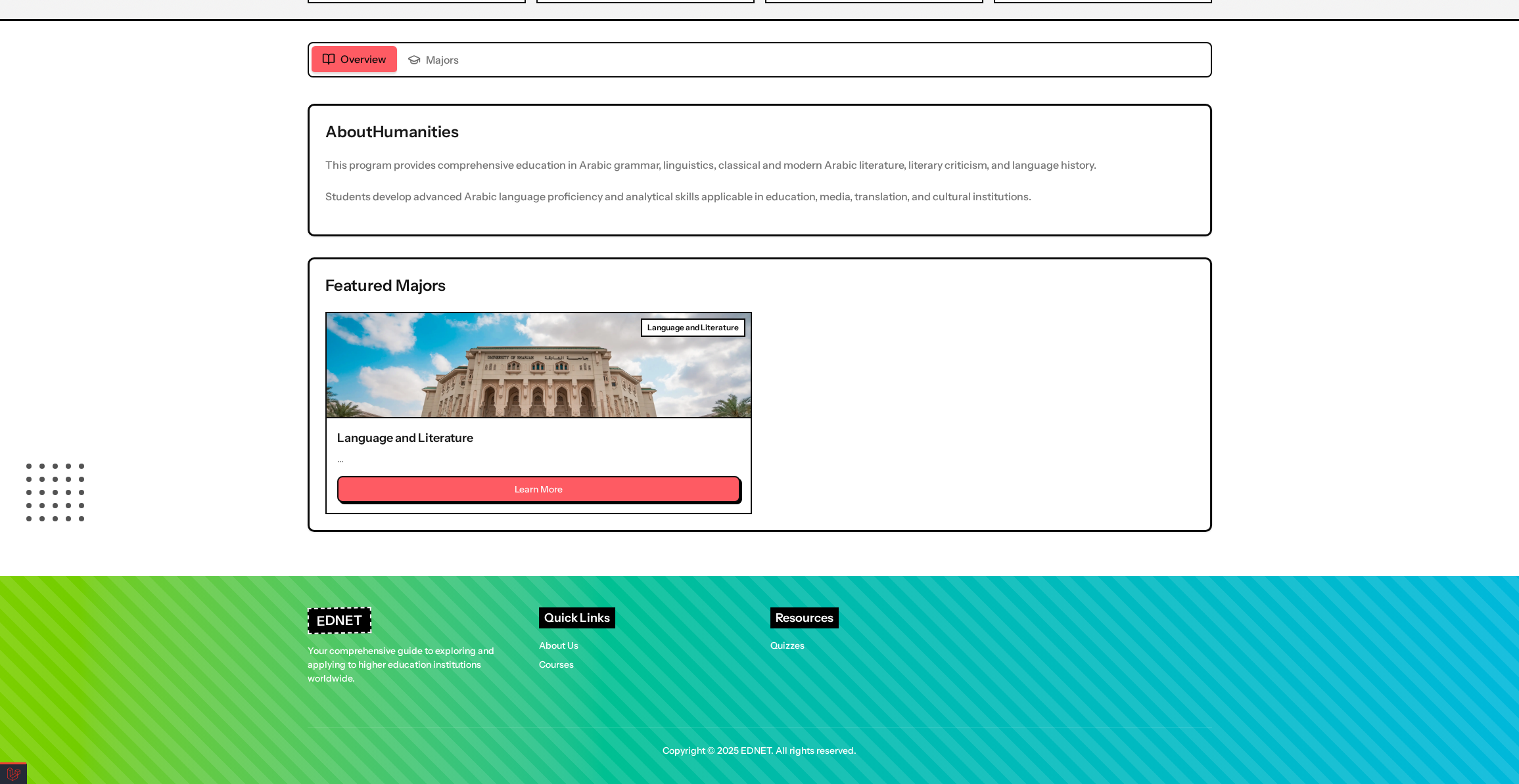
scroll to position [372, 0]
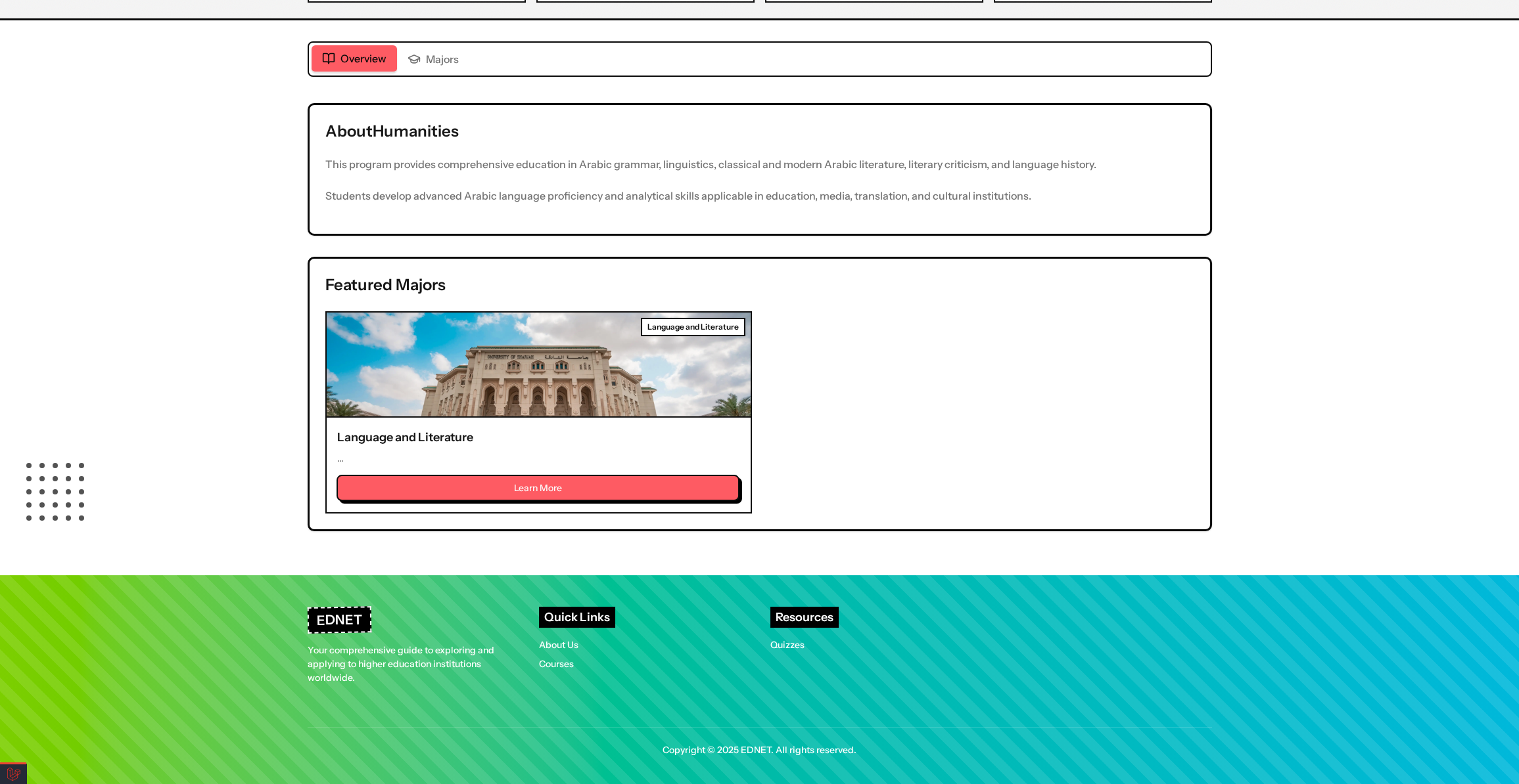
click at [551, 480] on button "Learn More" at bounding box center [538, 488] width 403 height 26
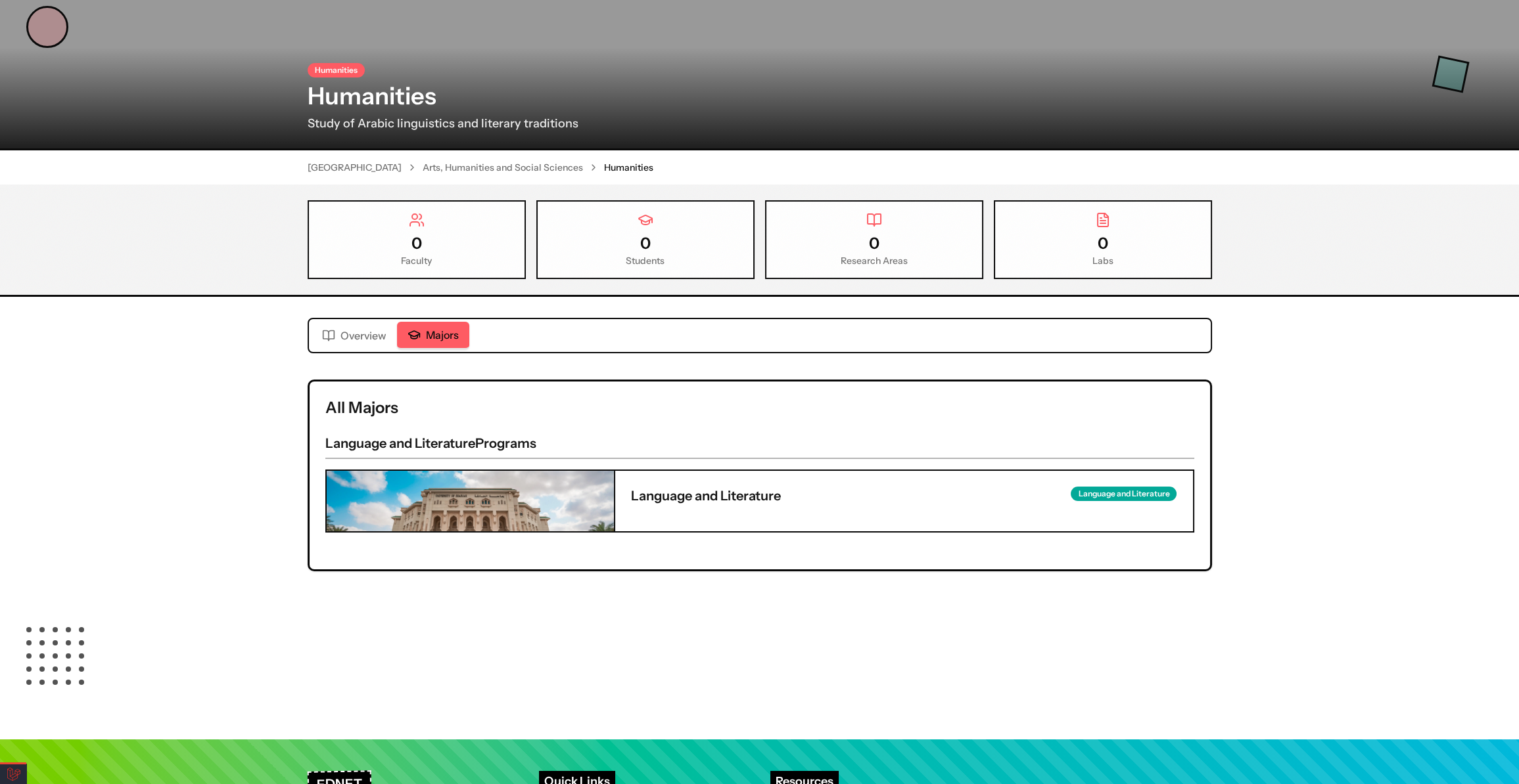
scroll to position [0, 0]
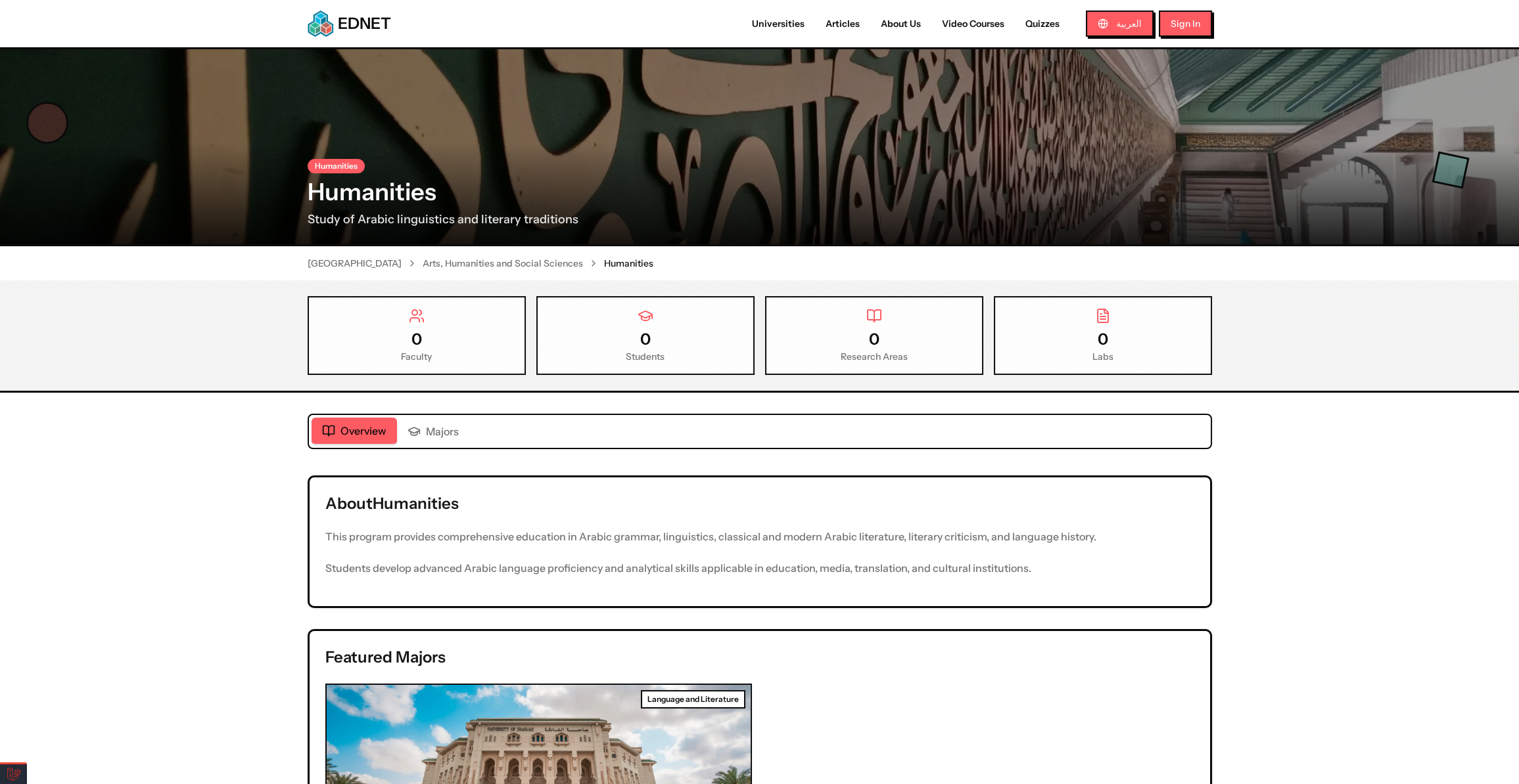
click at [374, 427] on span "Overview" at bounding box center [363, 431] width 46 height 16
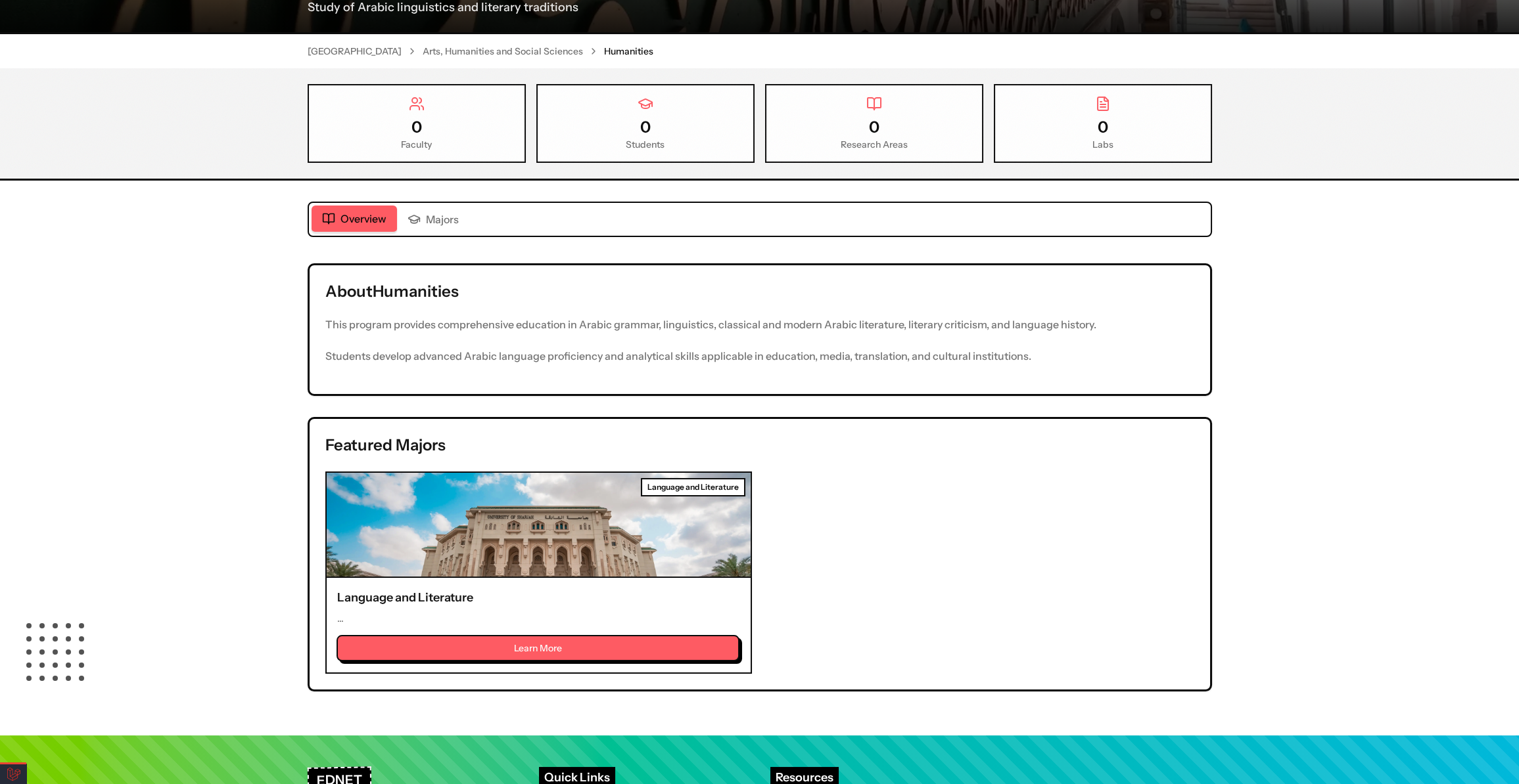
scroll to position [133, 0]
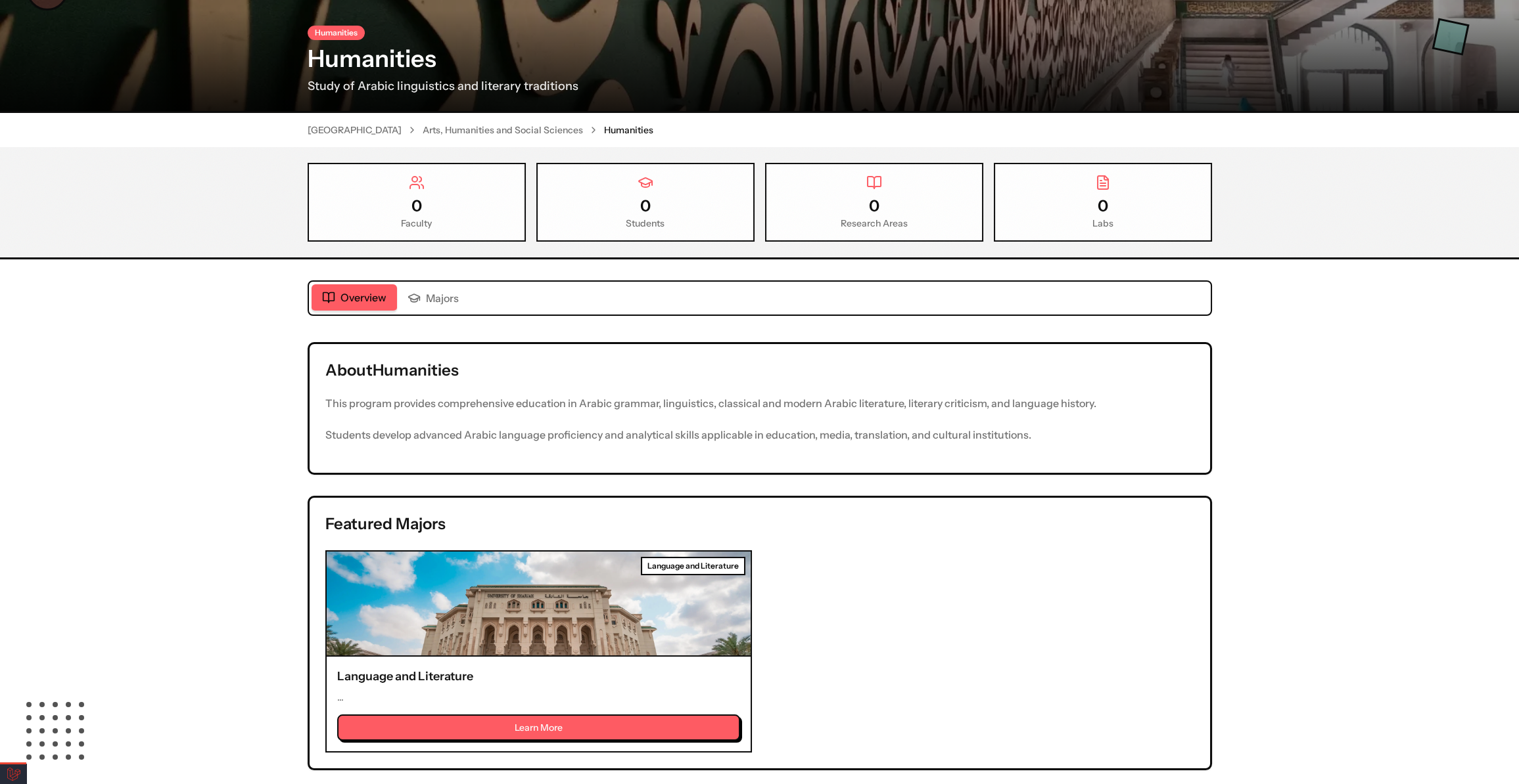
click at [454, 399] on p "This program provides comprehensive education in Arabic grammar, linguistics, c…" at bounding box center [760, 403] width 869 height 18
click at [499, 732] on button "Learn More" at bounding box center [539, 727] width 403 height 26
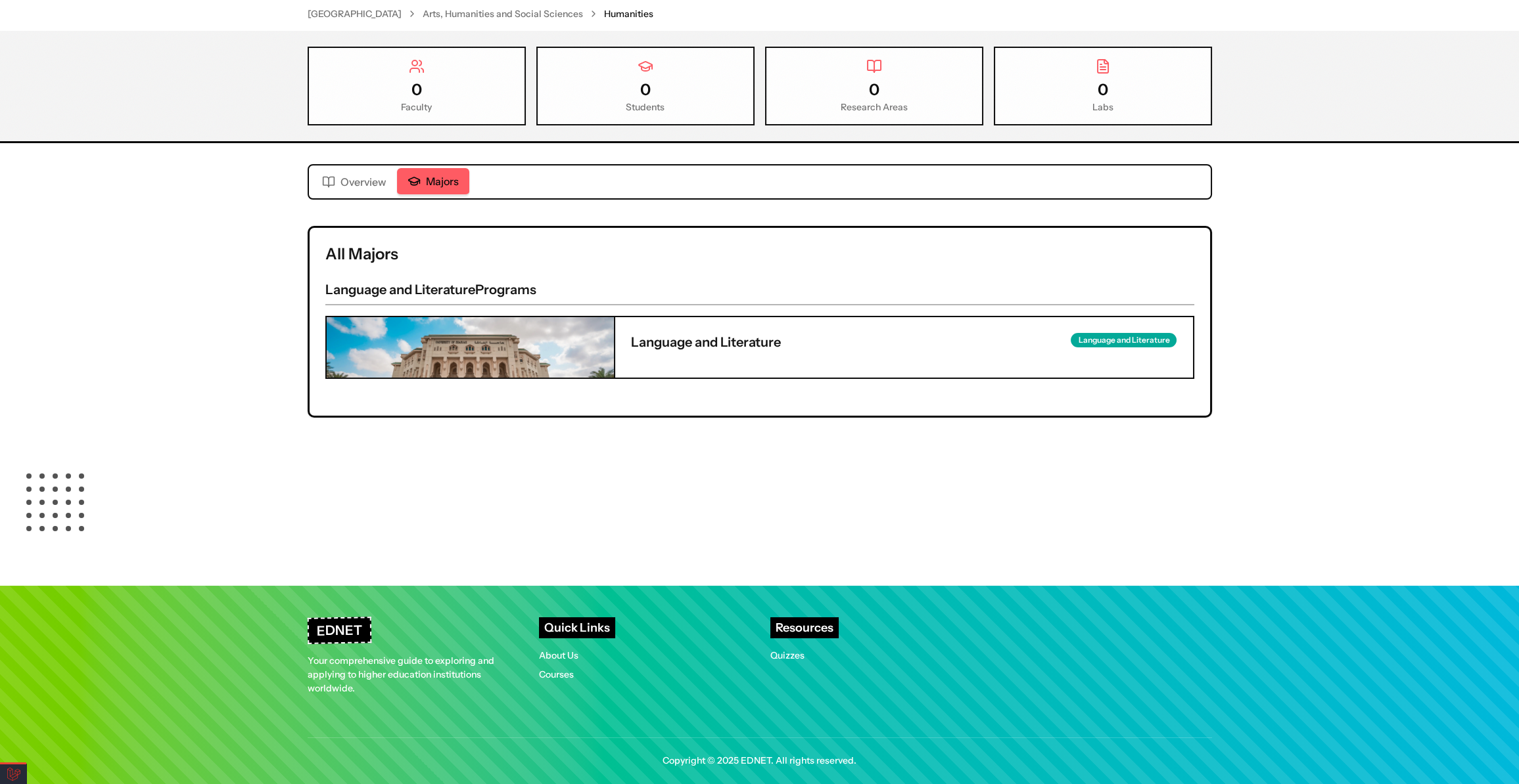
scroll to position [264, 0]
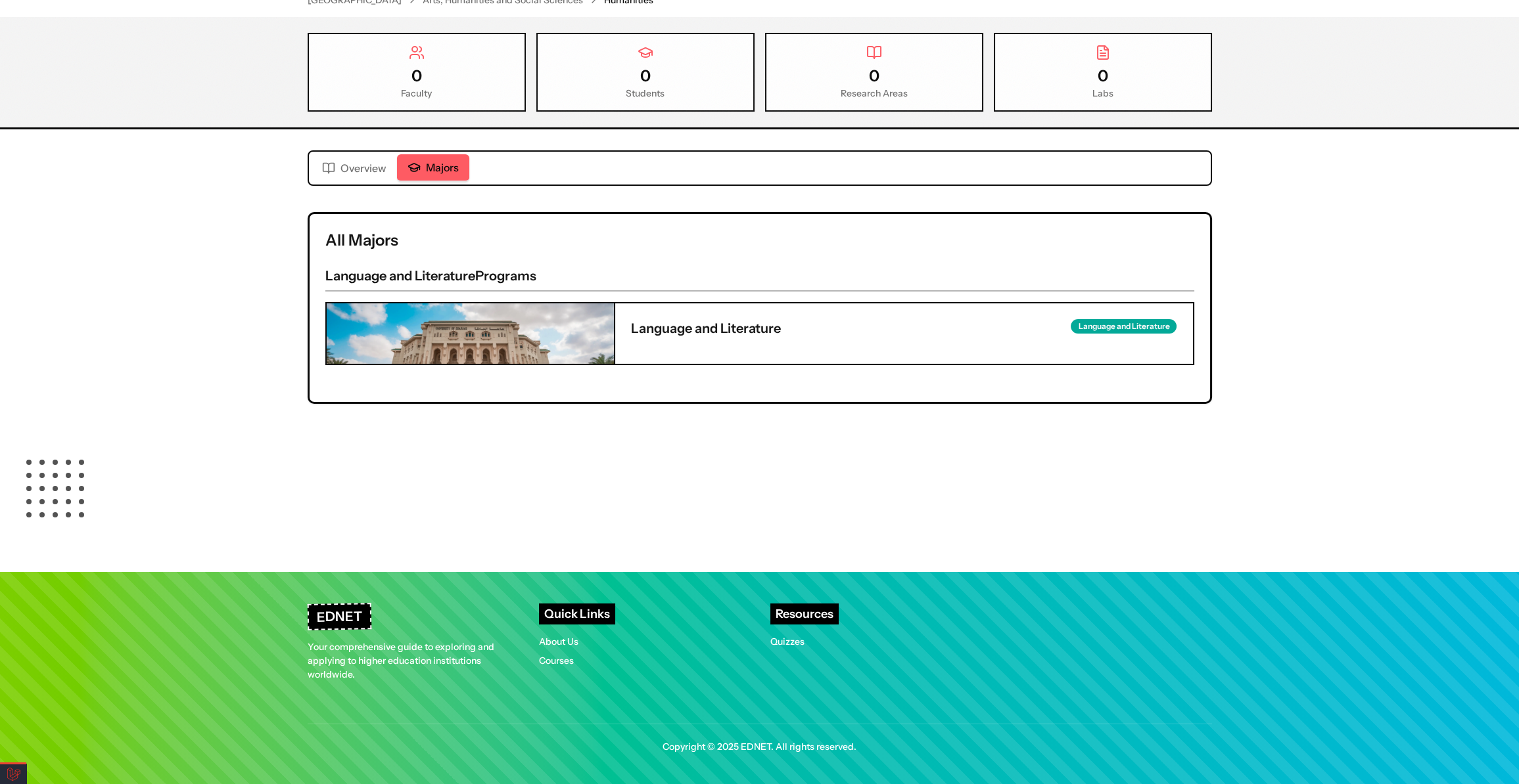
click at [1167, 321] on div "Language and Literature" at bounding box center [1123, 326] width 106 height 15
click at [799, 323] on div "Language and Literature Language and Literature" at bounding box center [904, 328] width 546 height 18
click at [529, 241] on h2 "All Majors" at bounding box center [760, 240] width 869 height 21
drag, startPoint x: 431, startPoint y: 241, endPoint x: 439, endPoint y: 279, distance: 38.8
click at [434, 255] on div "All Majors Language and Literature Programs Language and Literature Language an…" at bounding box center [760, 307] width 900 height 188
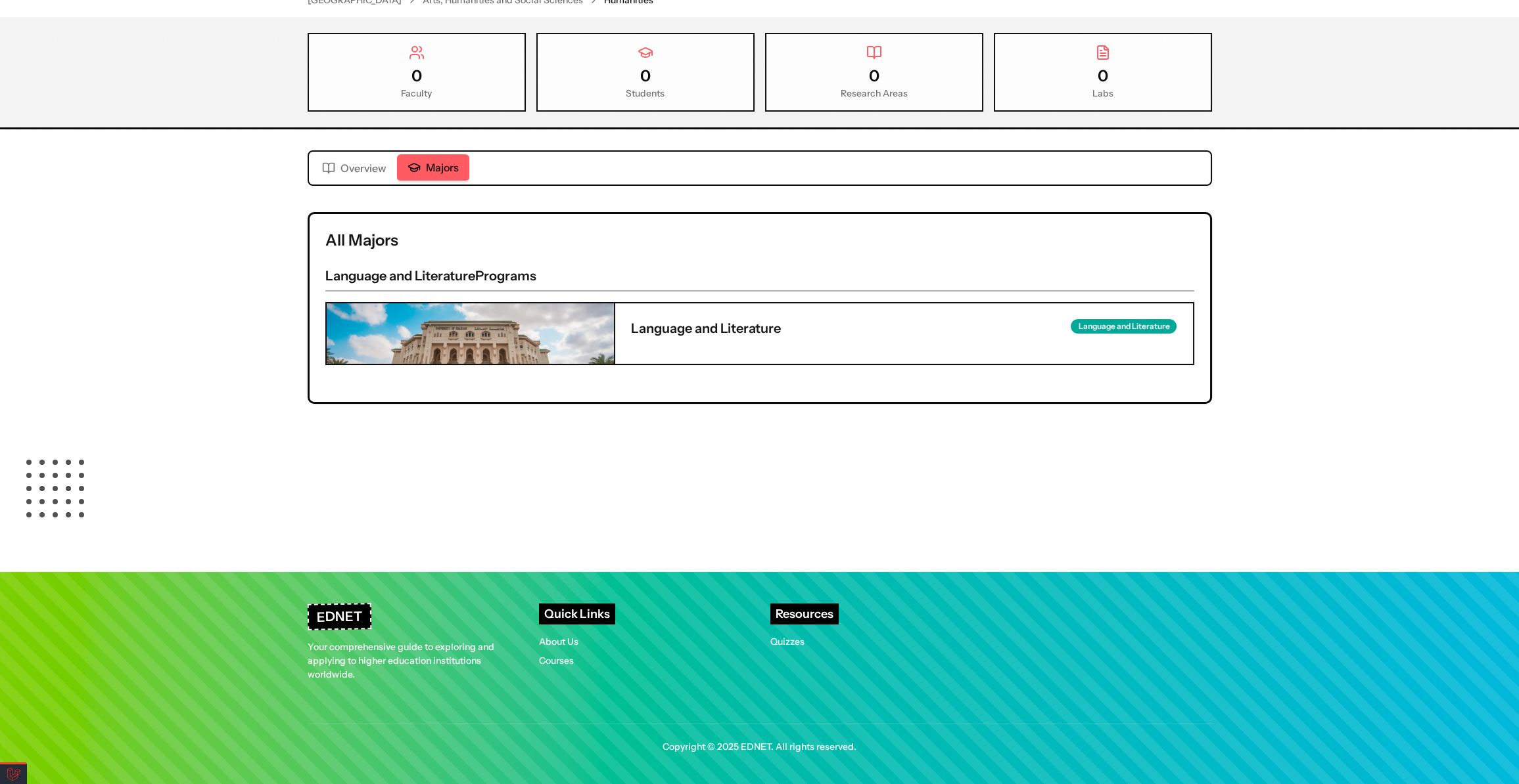
click at [439, 279] on h3 "Language and Literature Programs" at bounding box center [760, 279] width 869 height 25
drag, startPoint x: 554, startPoint y: 280, endPoint x: 304, endPoint y: 247, distance: 252.2
click at [304, 247] on div "Majors Overview Majors All Majors Language and Literature Programs Language and…" at bounding box center [760, 277] width 1009 height 295
click at [343, 264] on div "All Majors Language and Literature Programs Language and Literature Language an…" at bounding box center [760, 307] width 900 height 188
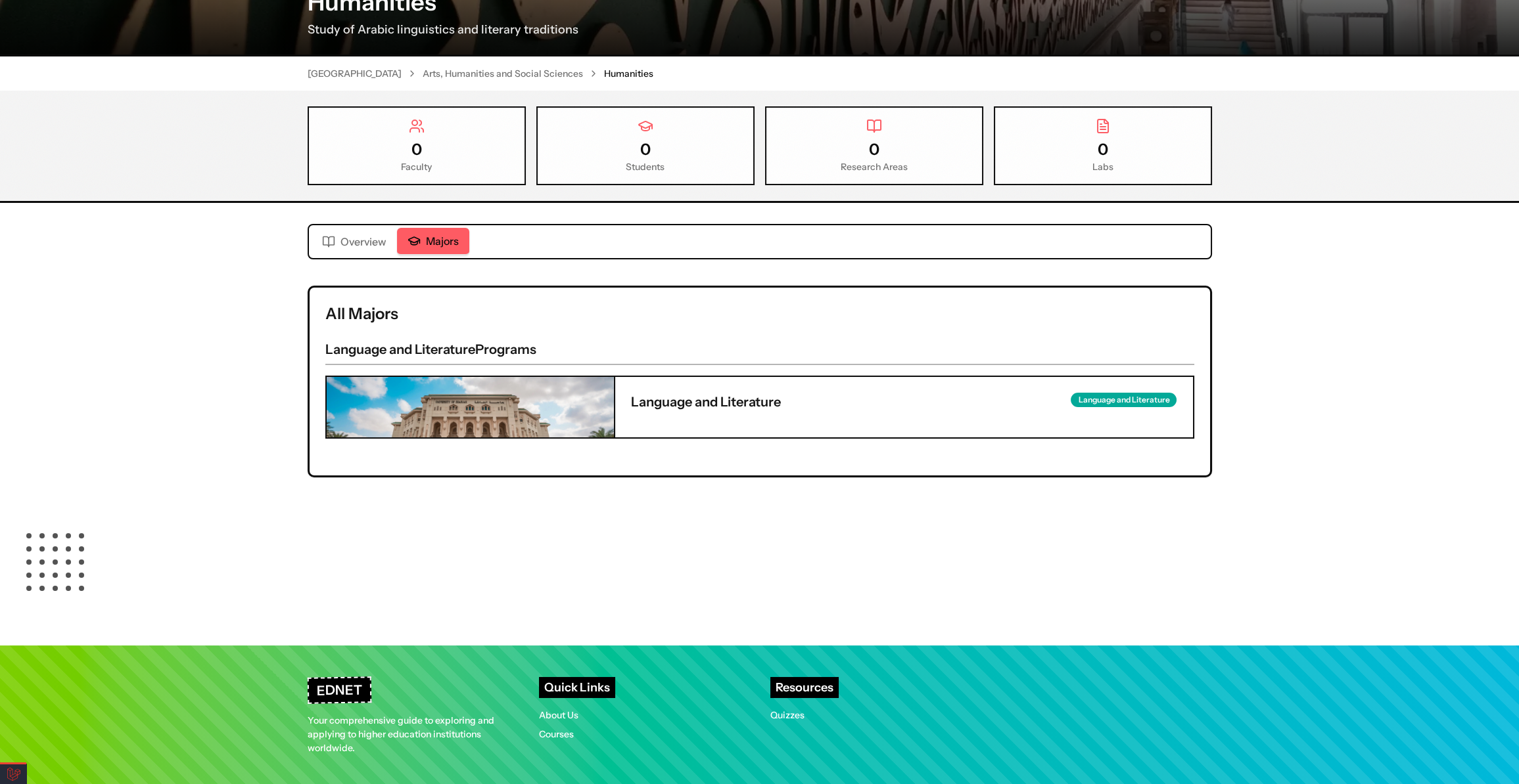
scroll to position [84, 0]
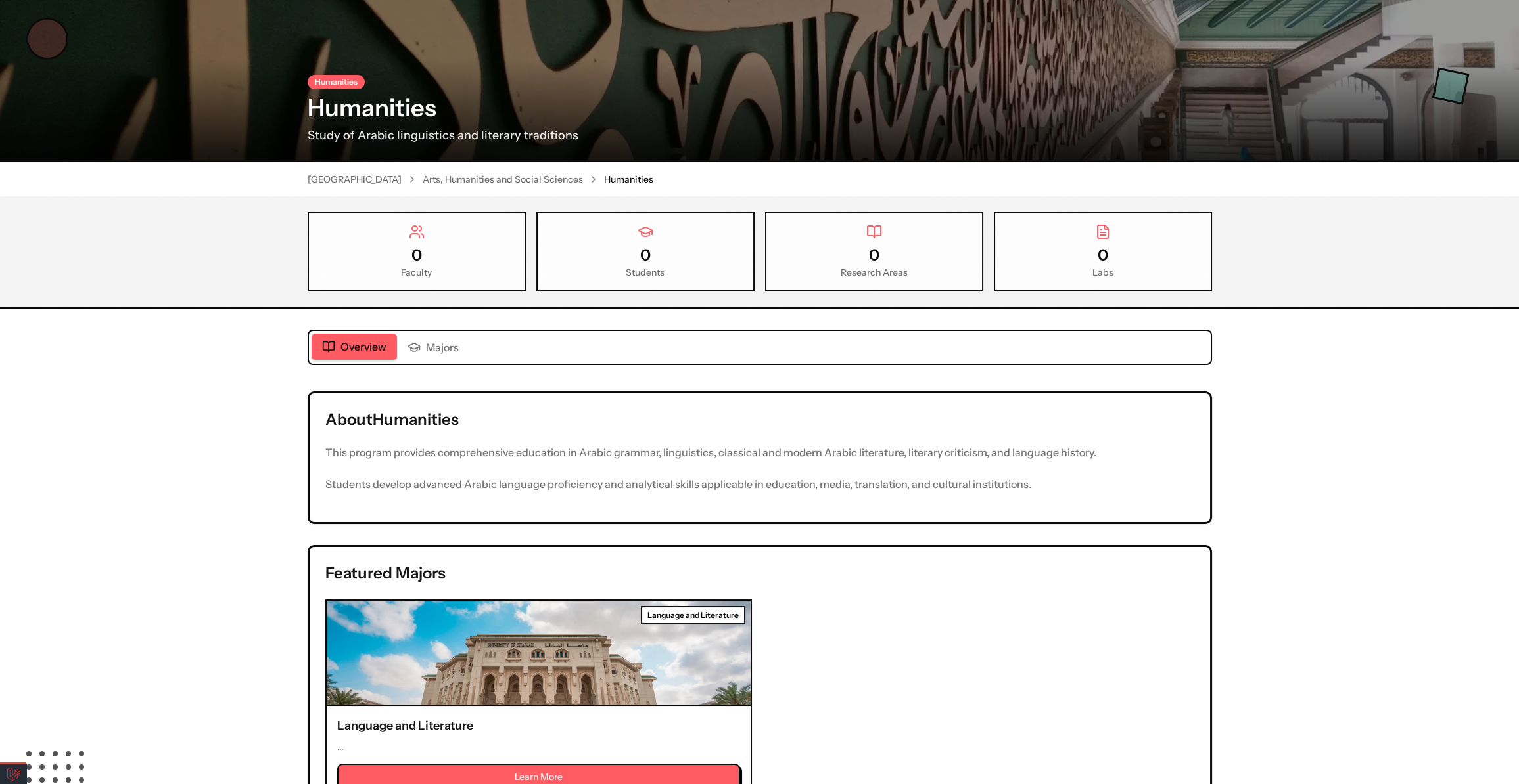
click at [374, 340] on span "Overview" at bounding box center [363, 347] width 46 height 16
drag, startPoint x: 326, startPoint y: 413, endPoint x: 523, endPoint y: 417, distance: 197.0
click at [523, 417] on h2 "About Humanities" at bounding box center [760, 419] width 869 height 21
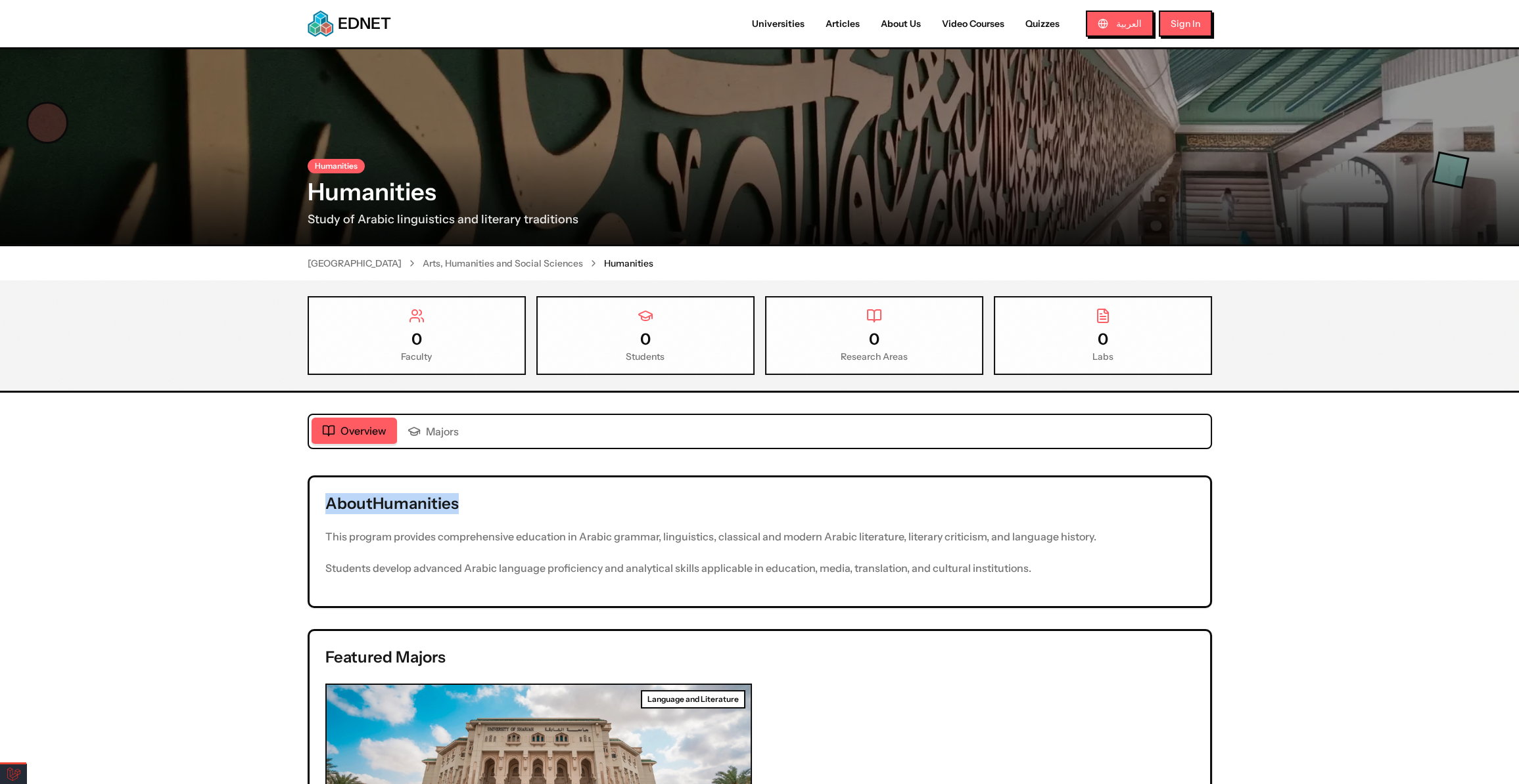
scroll to position [372, 0]
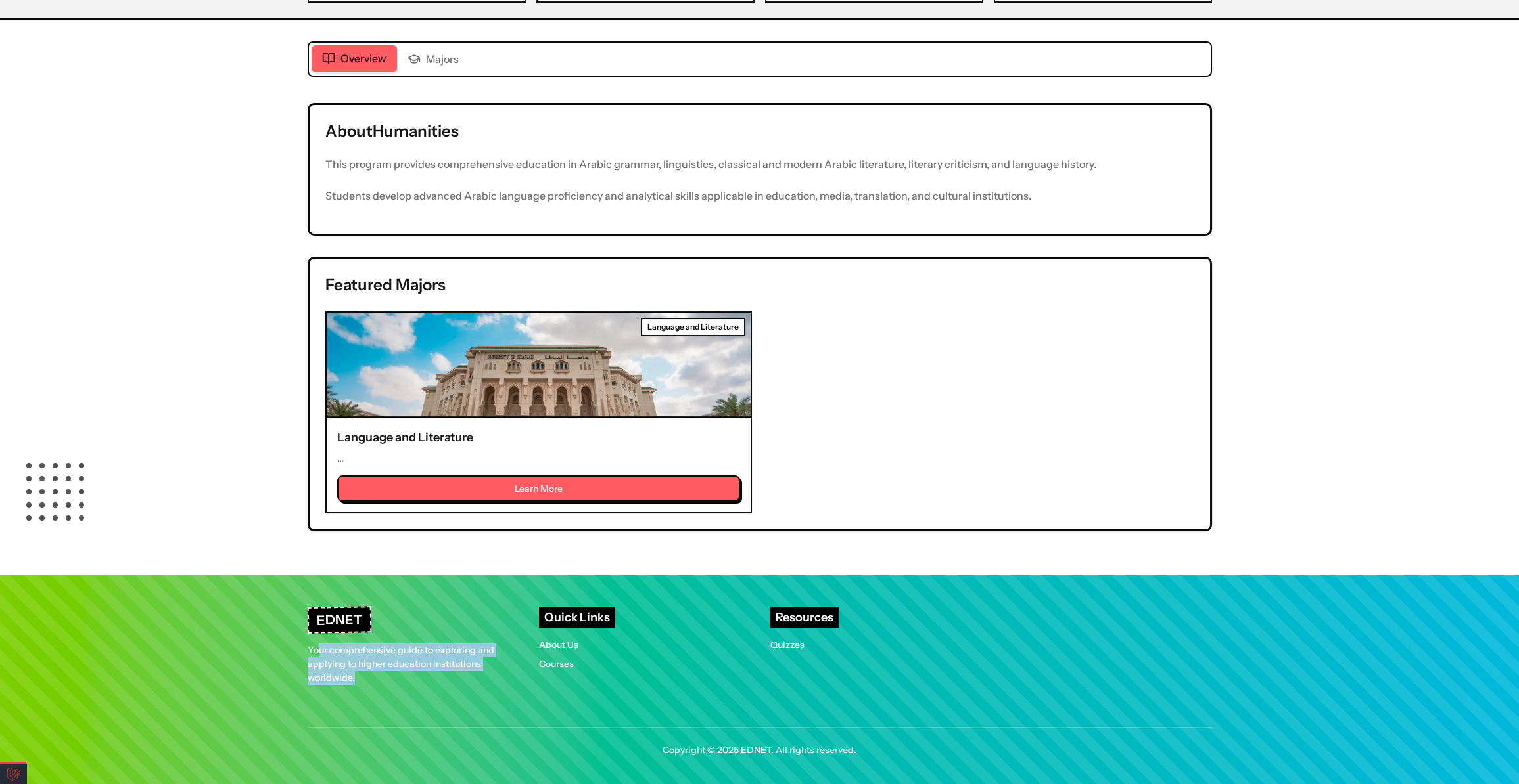
drag, startPoint x: 356, startPoint y: 676, endPoint x: 301, endPoint y: 641, distance: 65.2
click at [315, 644] on p "Your comprehensive guide to exploring and applying to higher education institut…" at bounding box center [412, 665] width 210 height 42
drag, startPoint x: 302, startPoint y: 643, endPoint x: 384, endPoint y: 687, distance: 93.1
click at [384, 687] on div "EDNET Your comprehensive guide to exploring and applying to higher education in…" at bounding box center [760, 682] width 1009 height 214
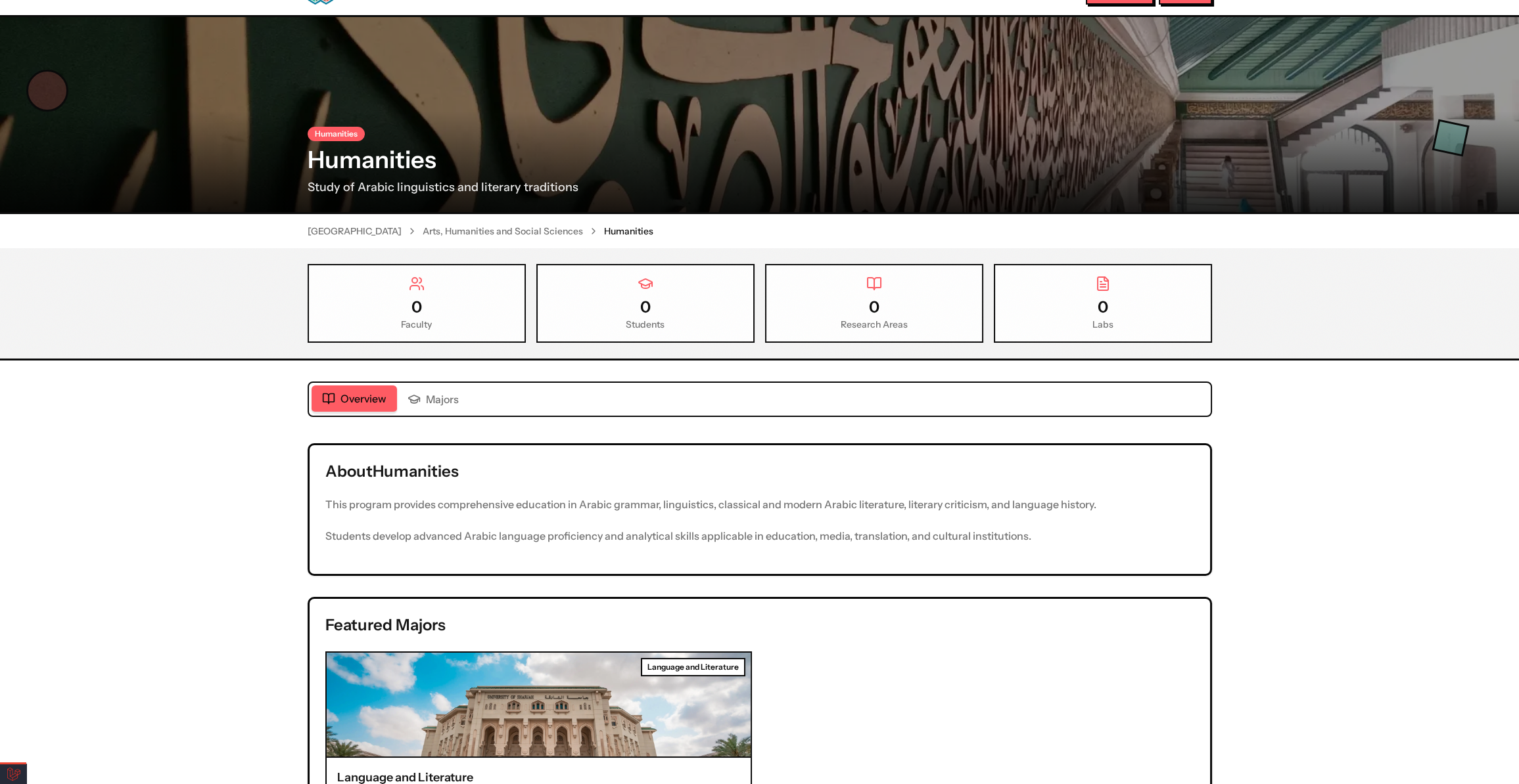
scroll to position [0, 0]
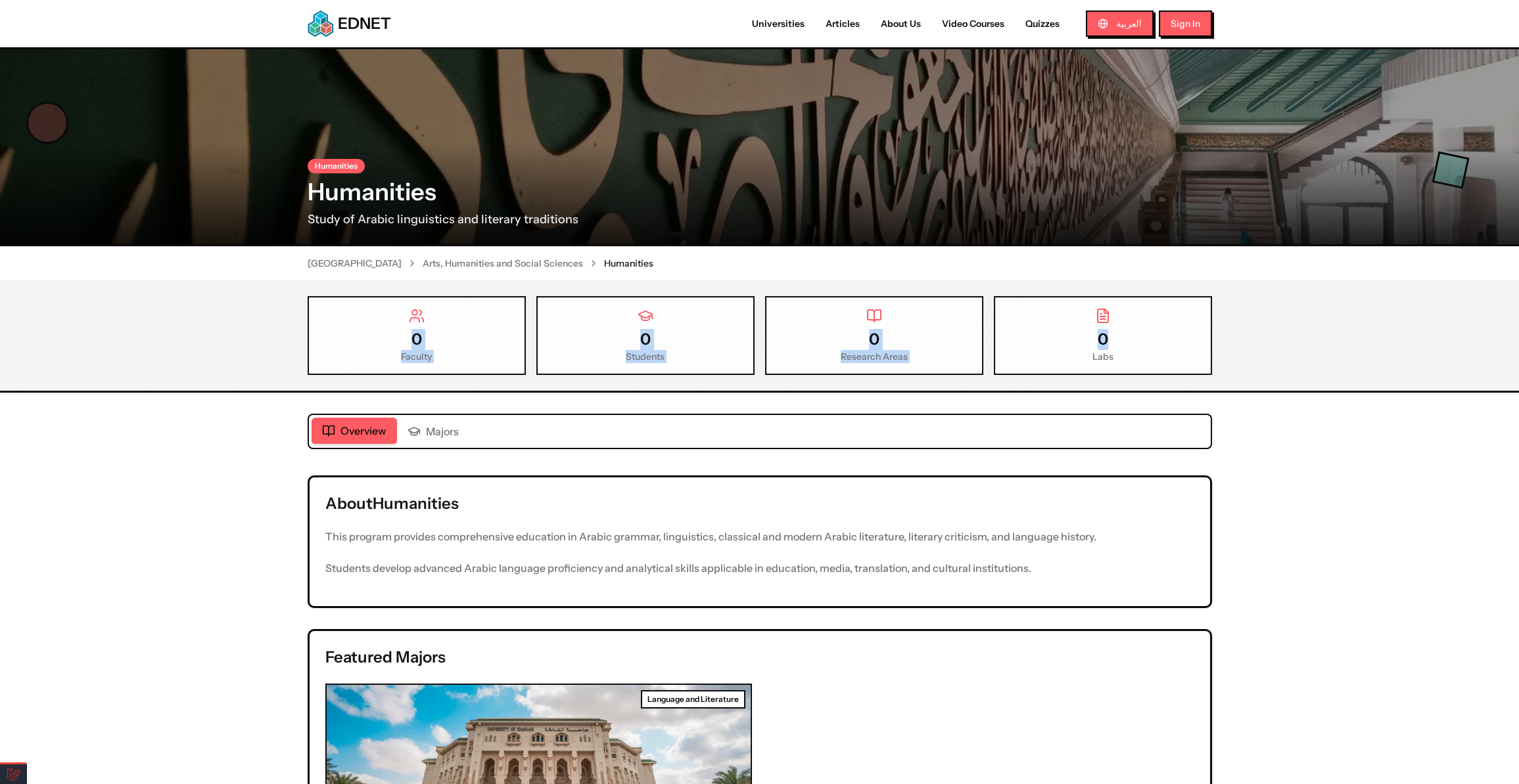
drag, startPoint x: 1136, startPoint y: 337, endPoint x: 361, endPoint y: 331, distance: 775.0
click at [361, 331] on div "0 Faculty 0 Students 0 Research Areas 0 Labs" at bounding box center [760, 335] width 904 height 79
click at [1000, 481] on div "About Humanities This program provides comprehensive education in Arabic gramma…" at bounding box center [760, 541] width 900 height 128
click at [362, 266] on link "[GEOGRAPHIC_DATA]" at bounding box center [354, 263] width 94 height 13
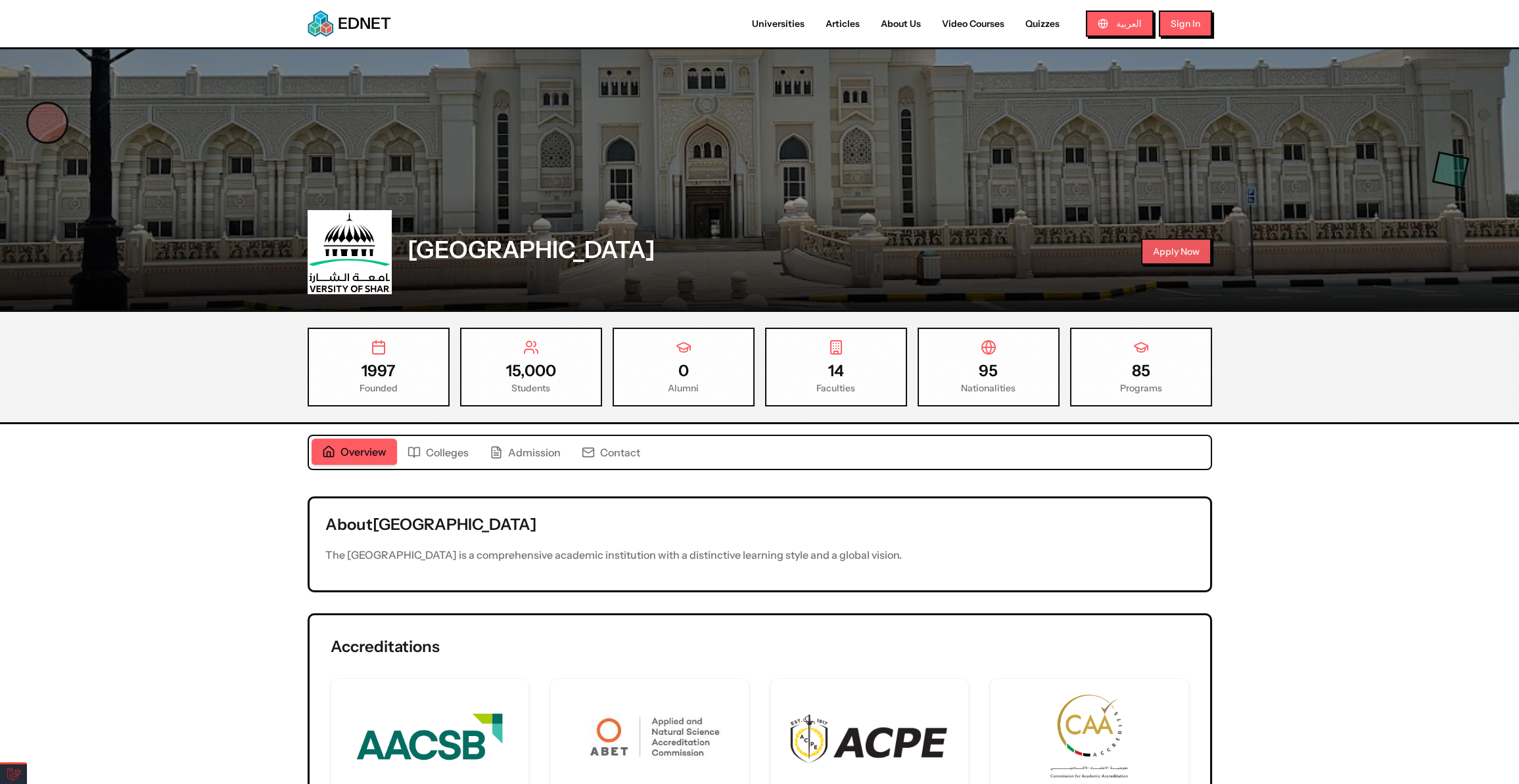
click at [1189, 253] on button "Apply Now" at bounding box center [1176, 252] width 71 height 26
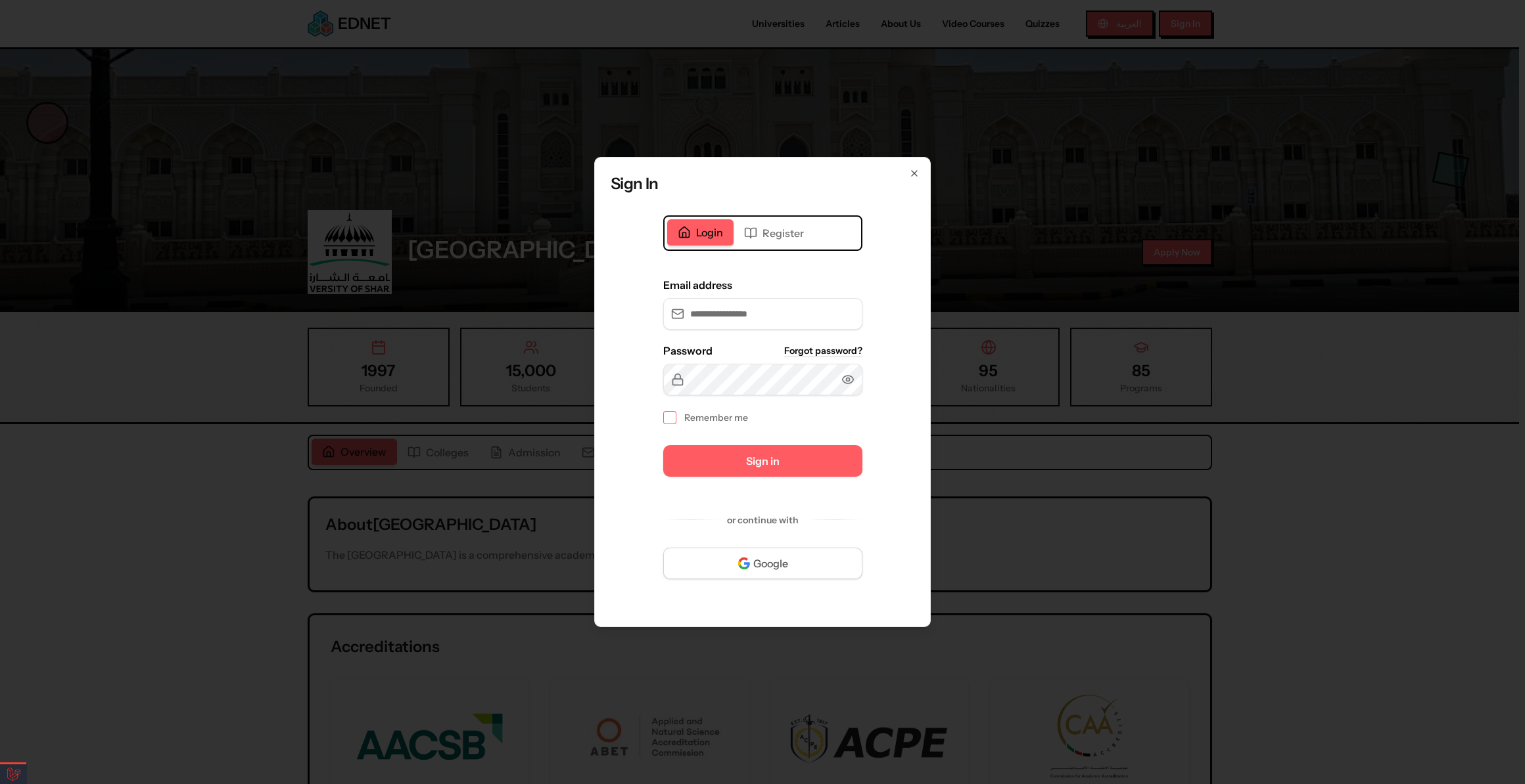
type input "**********"
click at [766, 465] on span "Sign in" at bounding box center [762, 462] width 34 height 16
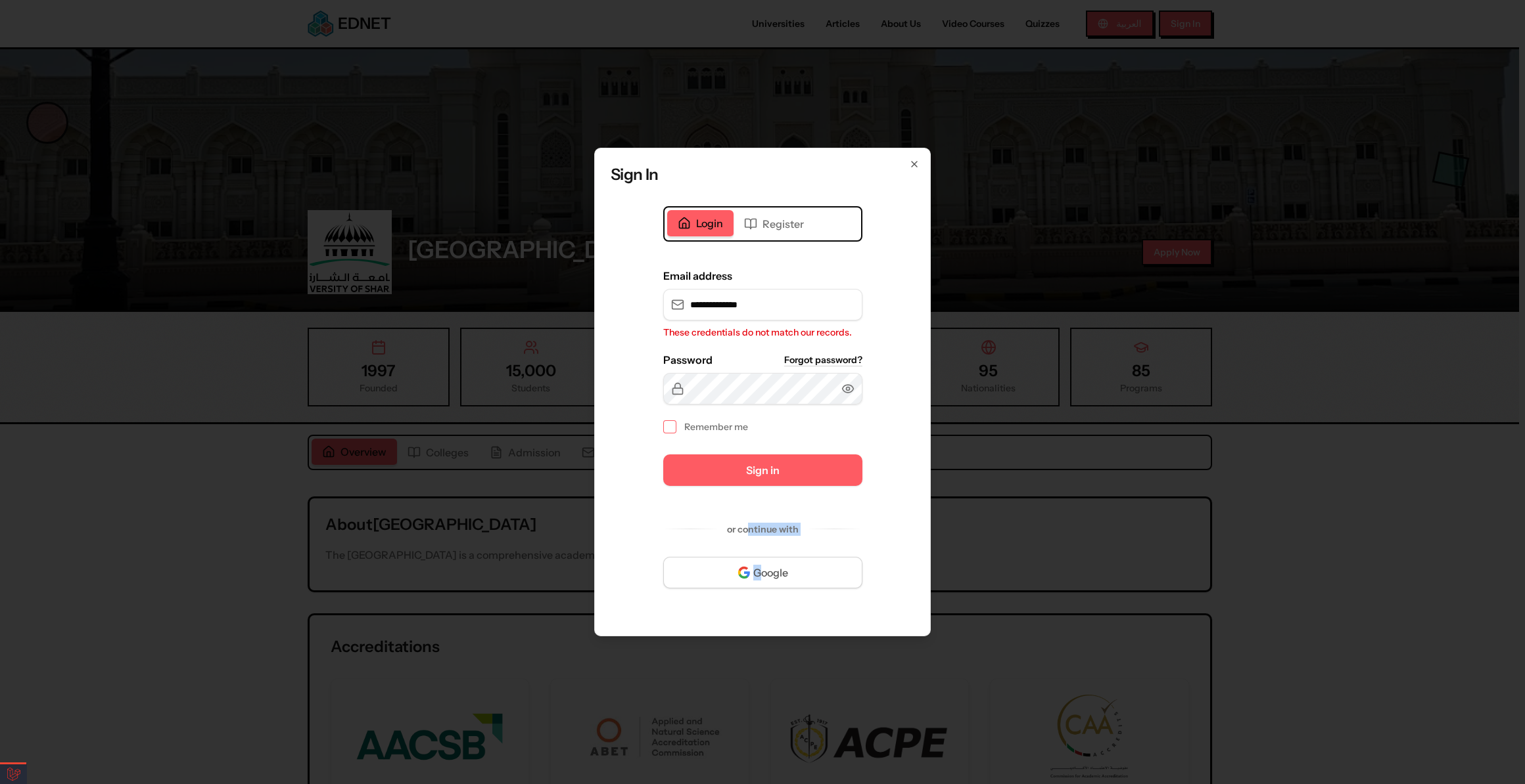
drag, startPoint x: 758, startPoint y: 547, endPoint x: 759, endPoint y: 570, distance: 23.0
click at [759, 565] on form "**********" at bounding box center [762, 428] width 199 height 320
click at [1187, 431] on div at bounding box center [762, 392] width 1525 height 784
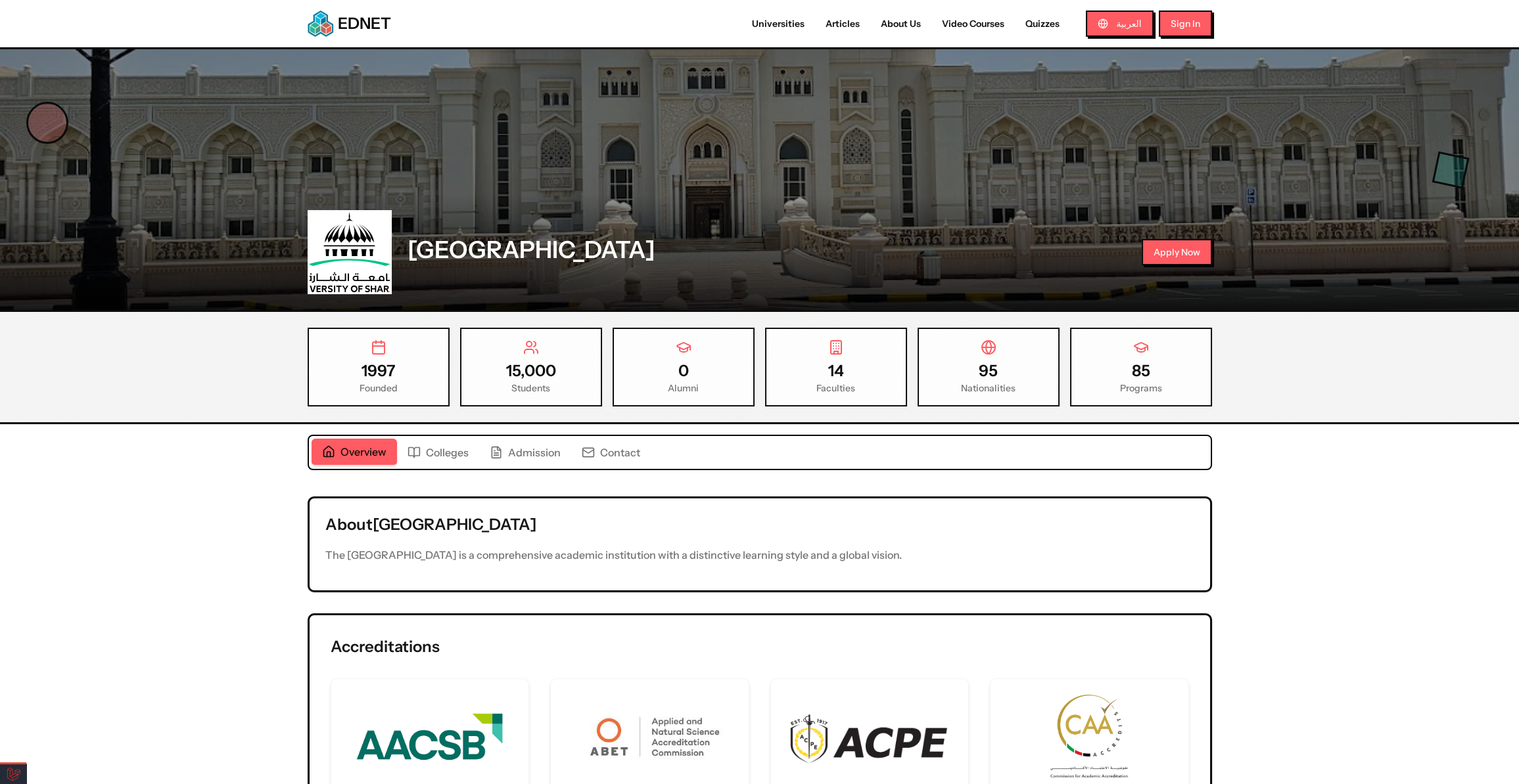
click at [293, 393] on div "1997 Founded 15,000 Students 0 Alumni 14 Faculties 95 Nationalities 85 Programs" at bounding box center [760, 366] width 1009 height 79
